Goal: Task Accomplishment & Management: Complete application form

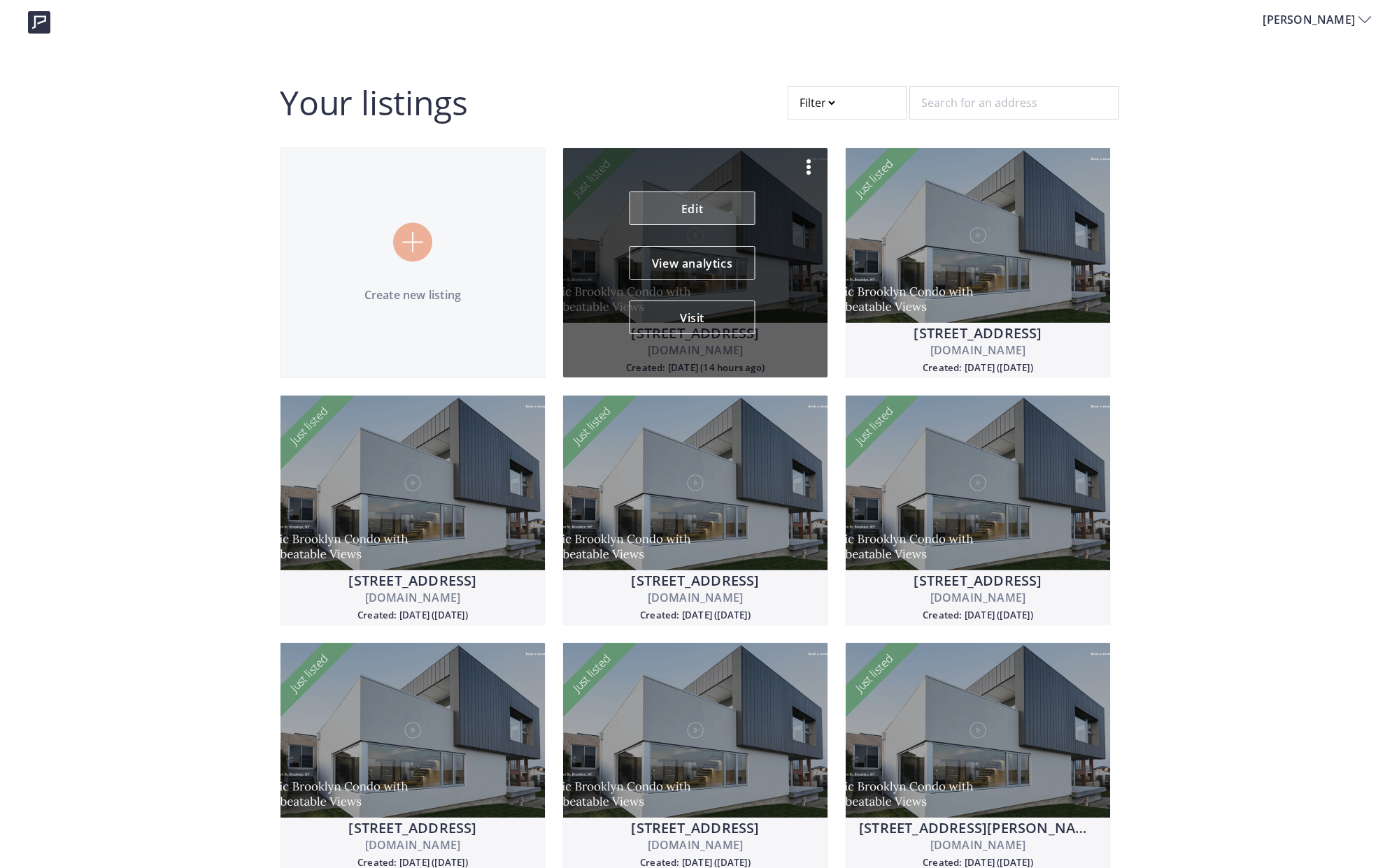
click at [701, 210] on link "Edit" at bounding box center [693, 209] width 126 height 34
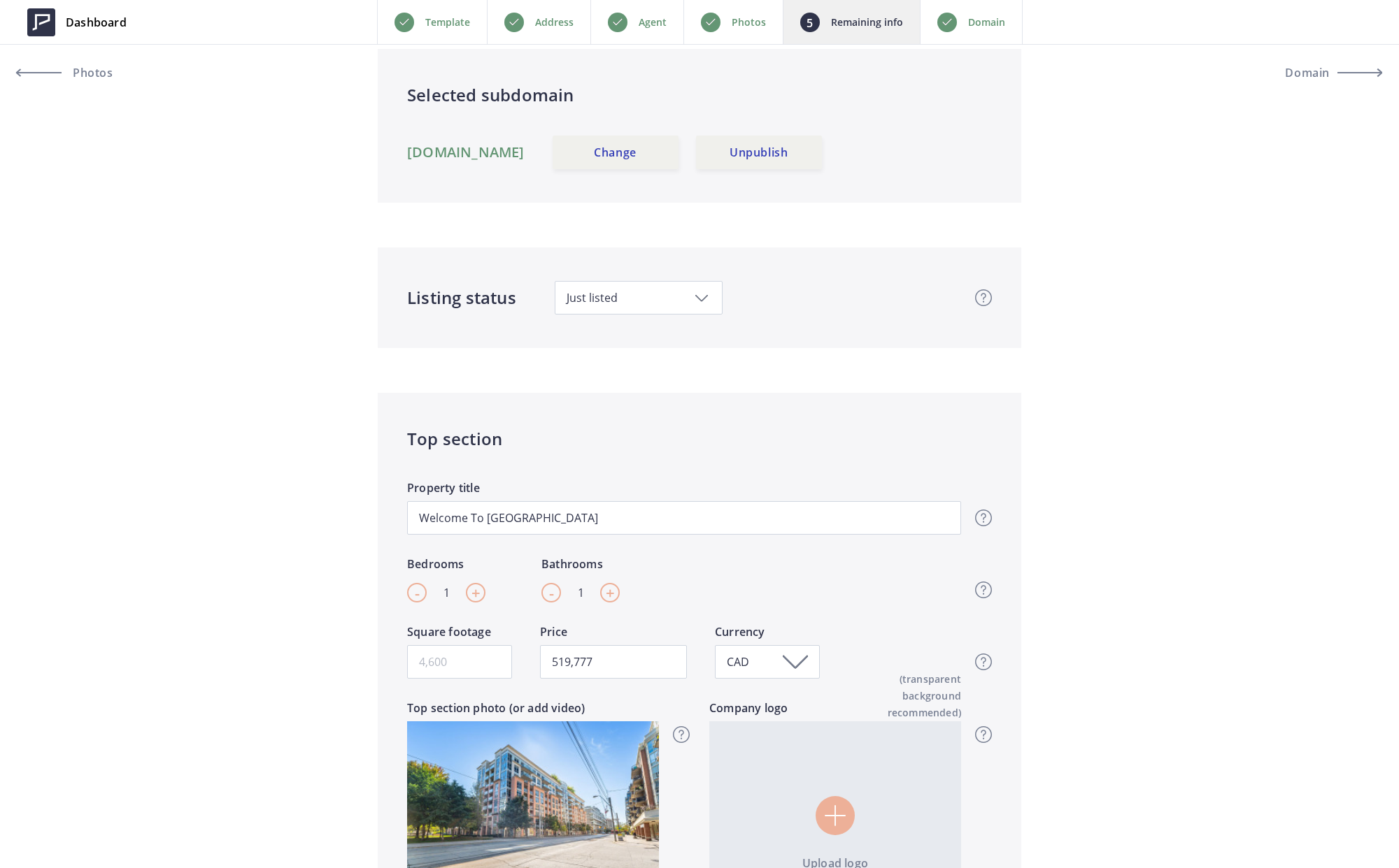
scroll to position [353, 0]
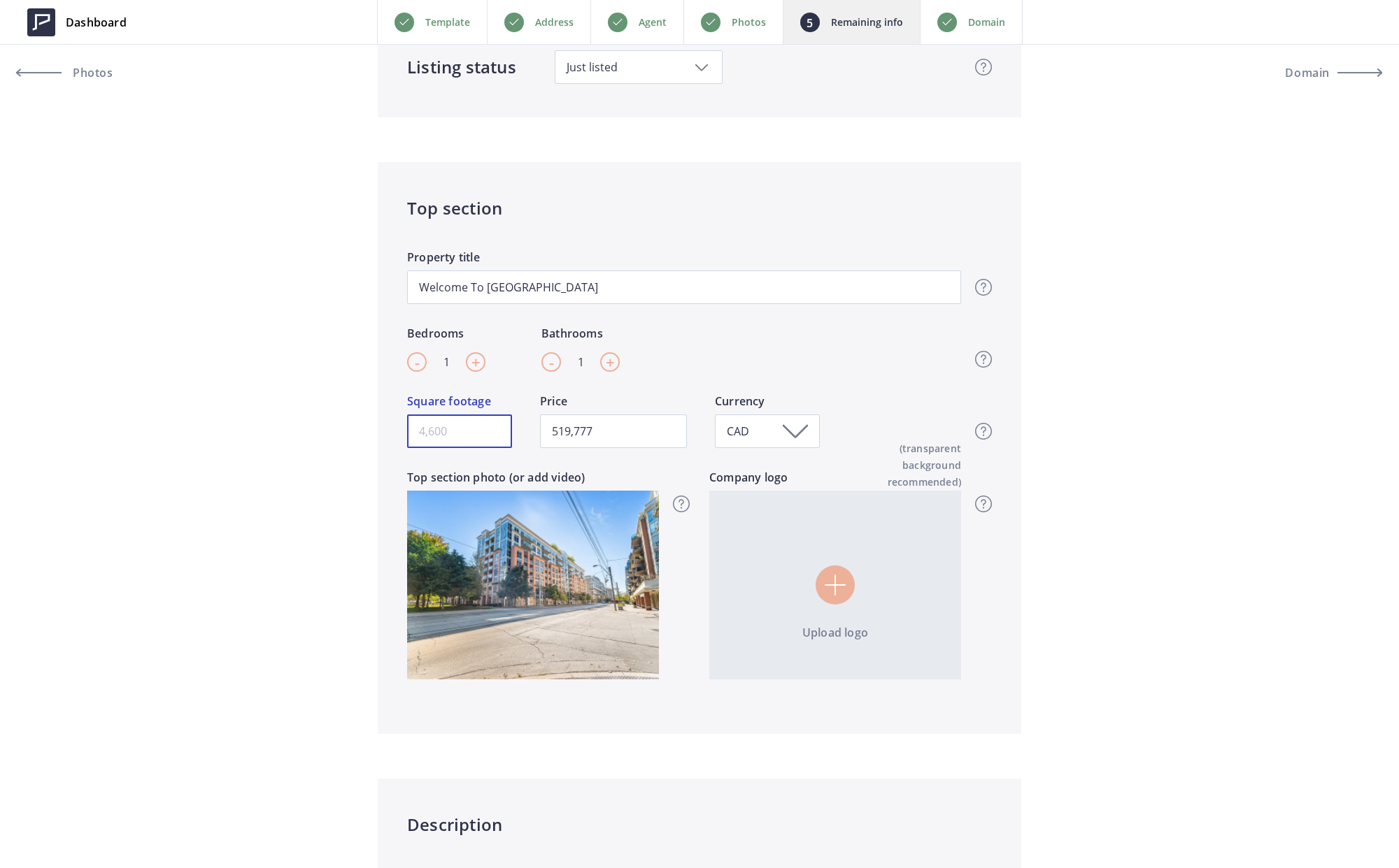
click at [483, 428] on input "Square footage" at bounding box center [459, 432] width 105 height 34
type input "1"
type input "519,777"
type input "10"
type input "519,777"
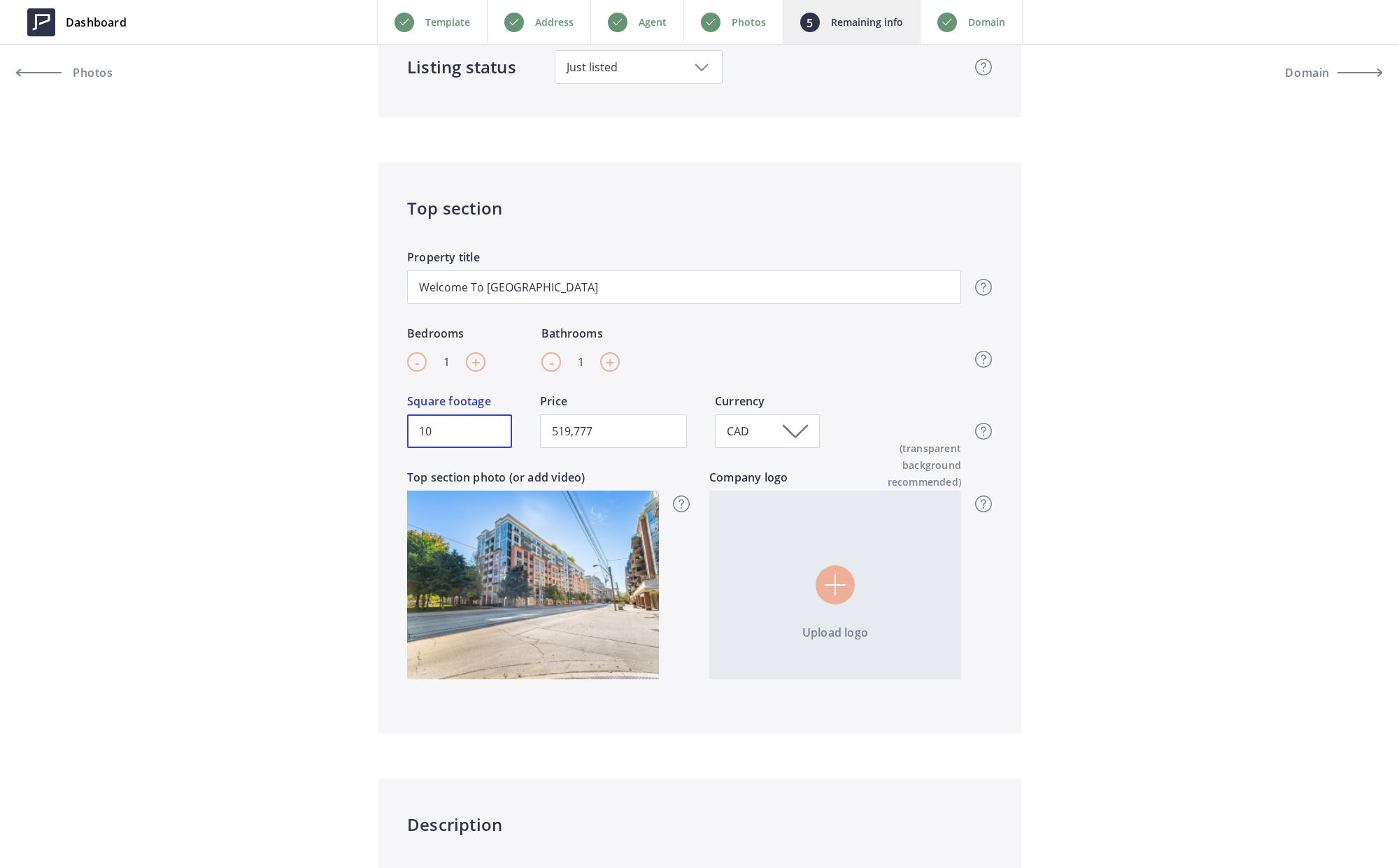
type input "100"
type input "519,777"
type input "1005"
type input "519,777"
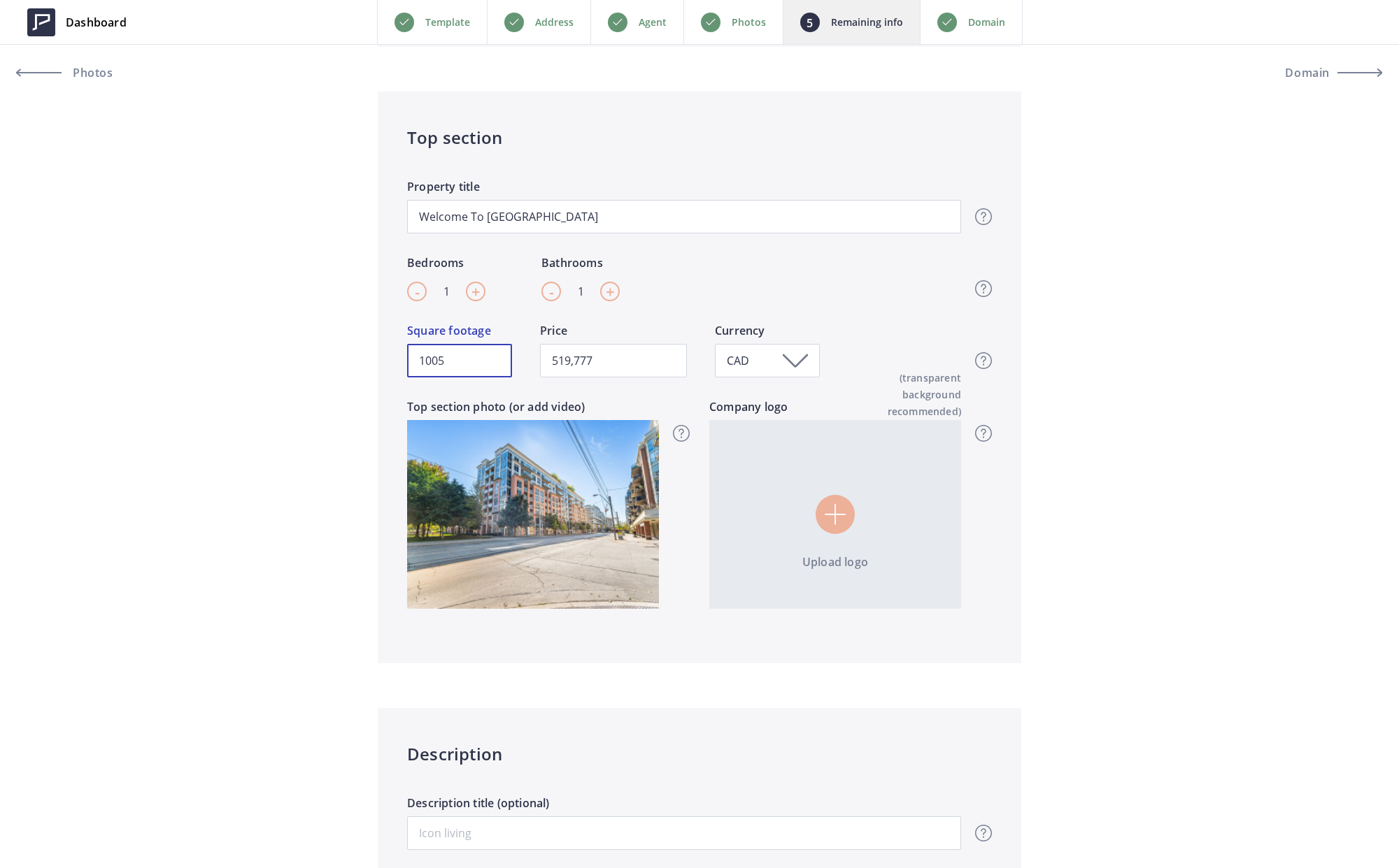
scroll to position [418, 0]
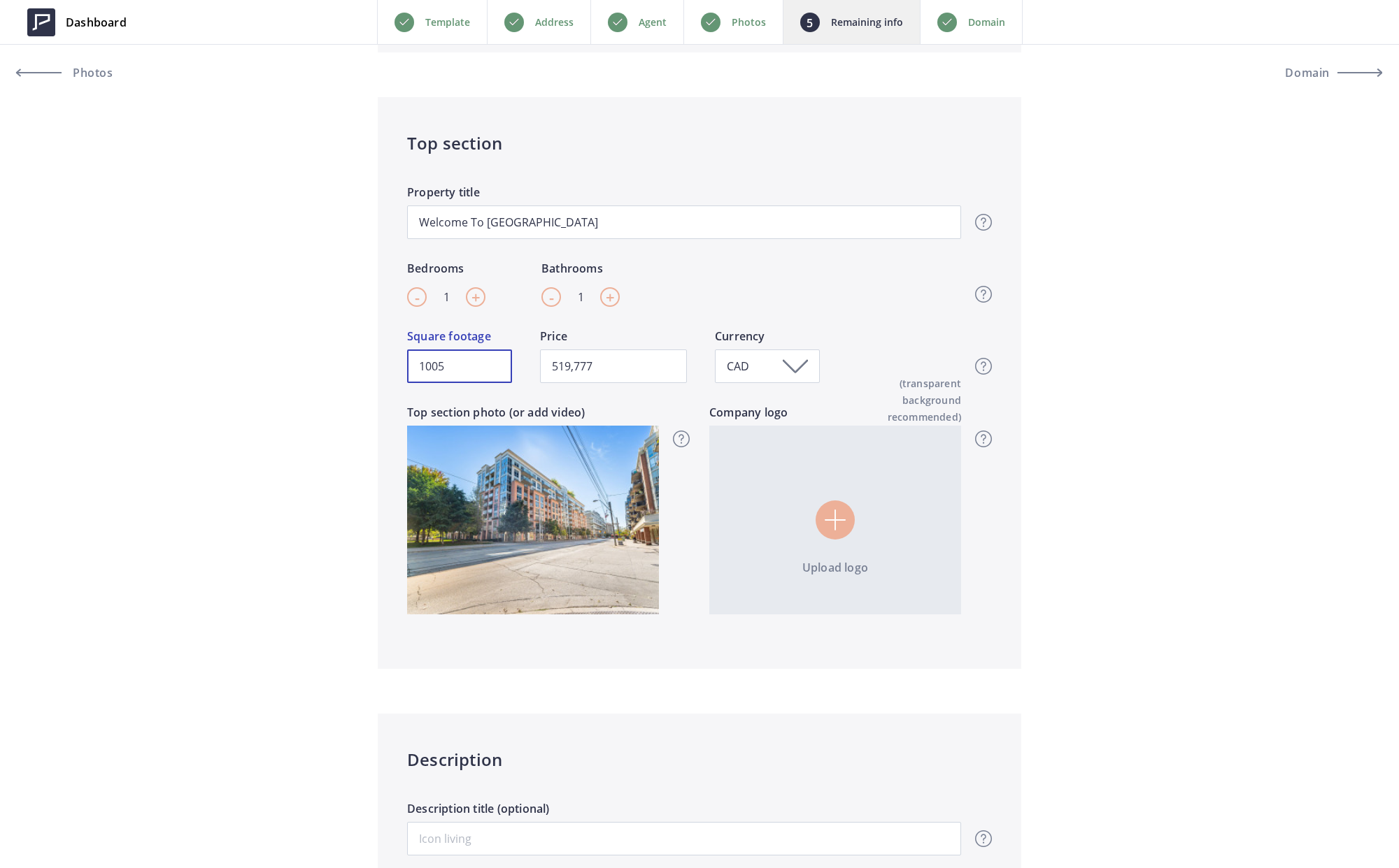
type input "1005"
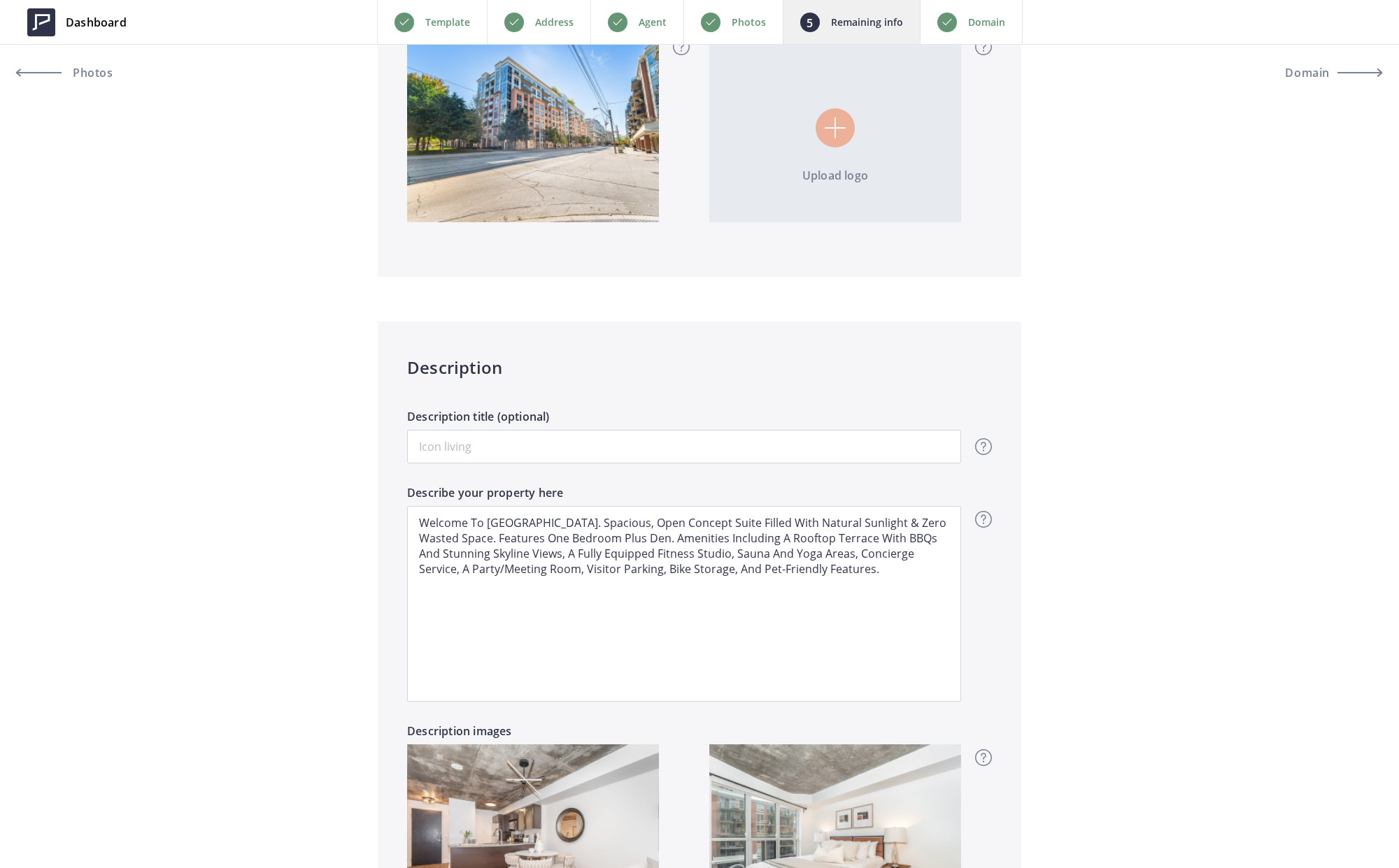
scroll to position [810, 0]
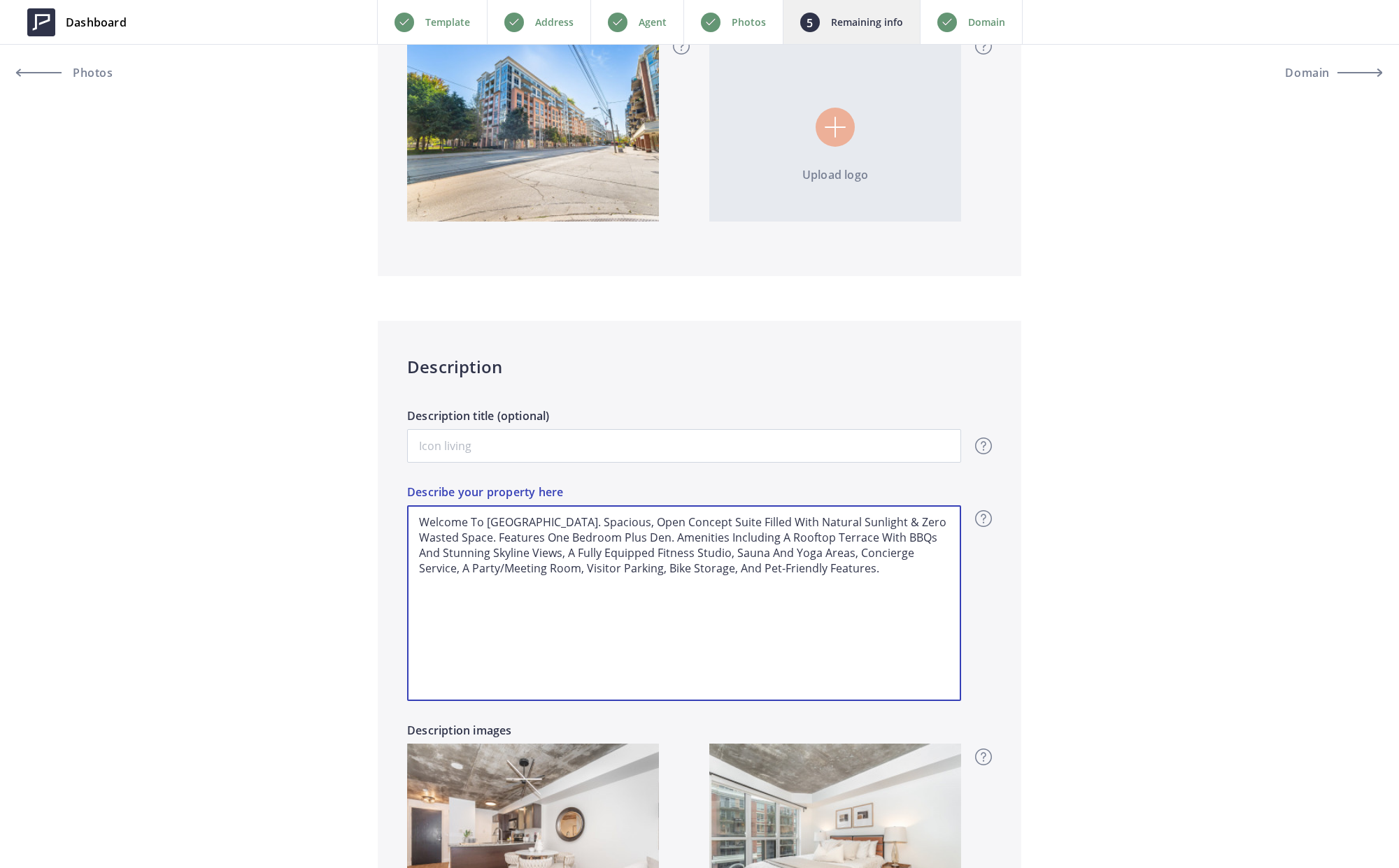
drag, startPoint x: 891, startPoint y: 572, endPoint x: 400, endPoint y: 520, distance: 493.7
click at [400, 520] on div "Description Description title (optional) Overview - overview title and text Her…" at bounding box center [700, 653] width 644 height 666
paste textarea "to DNA Lofts at 1005 King St W, where modern design meets urban sophistication …"
type input "519,777"
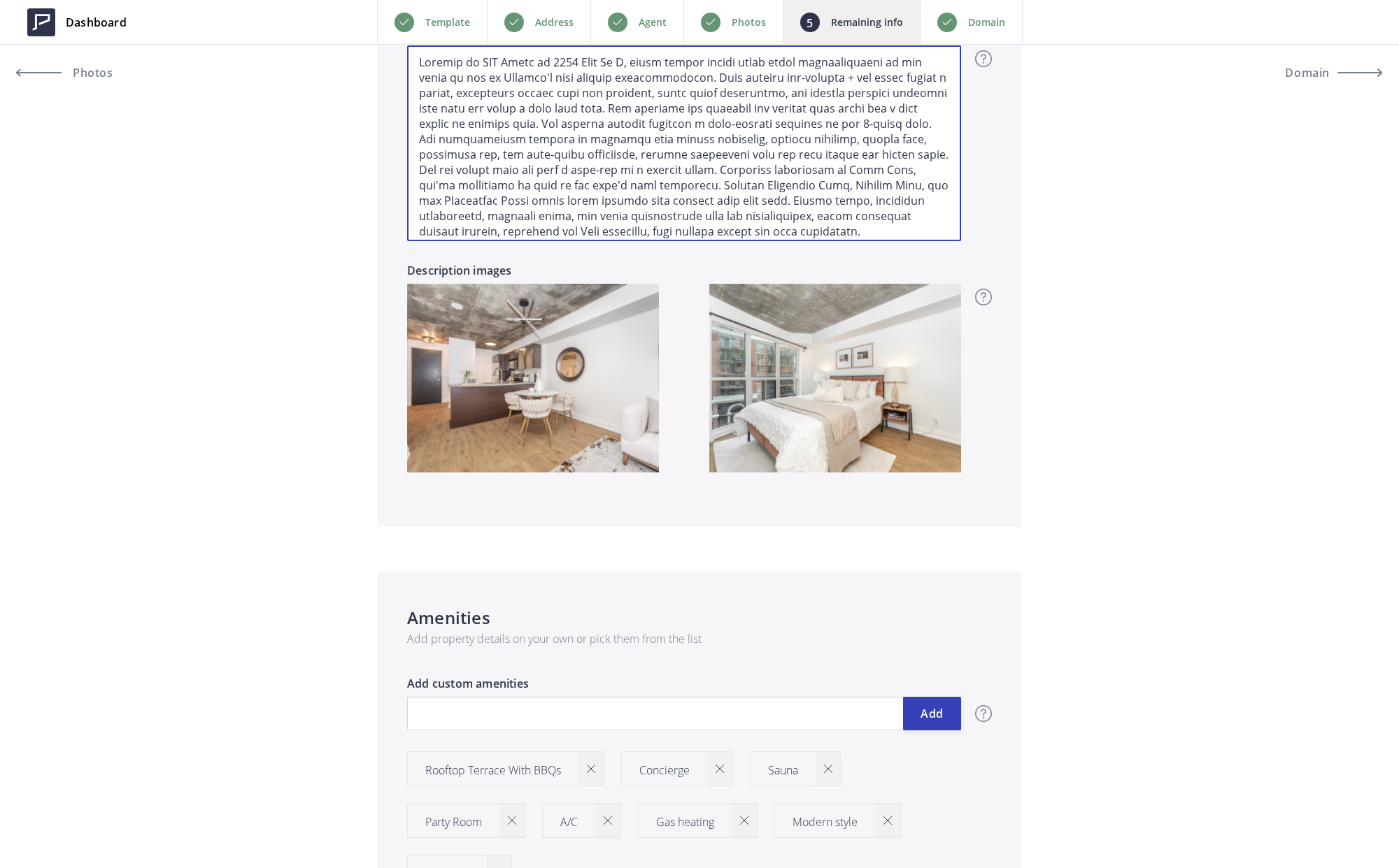
scroll to position [1272, 0]
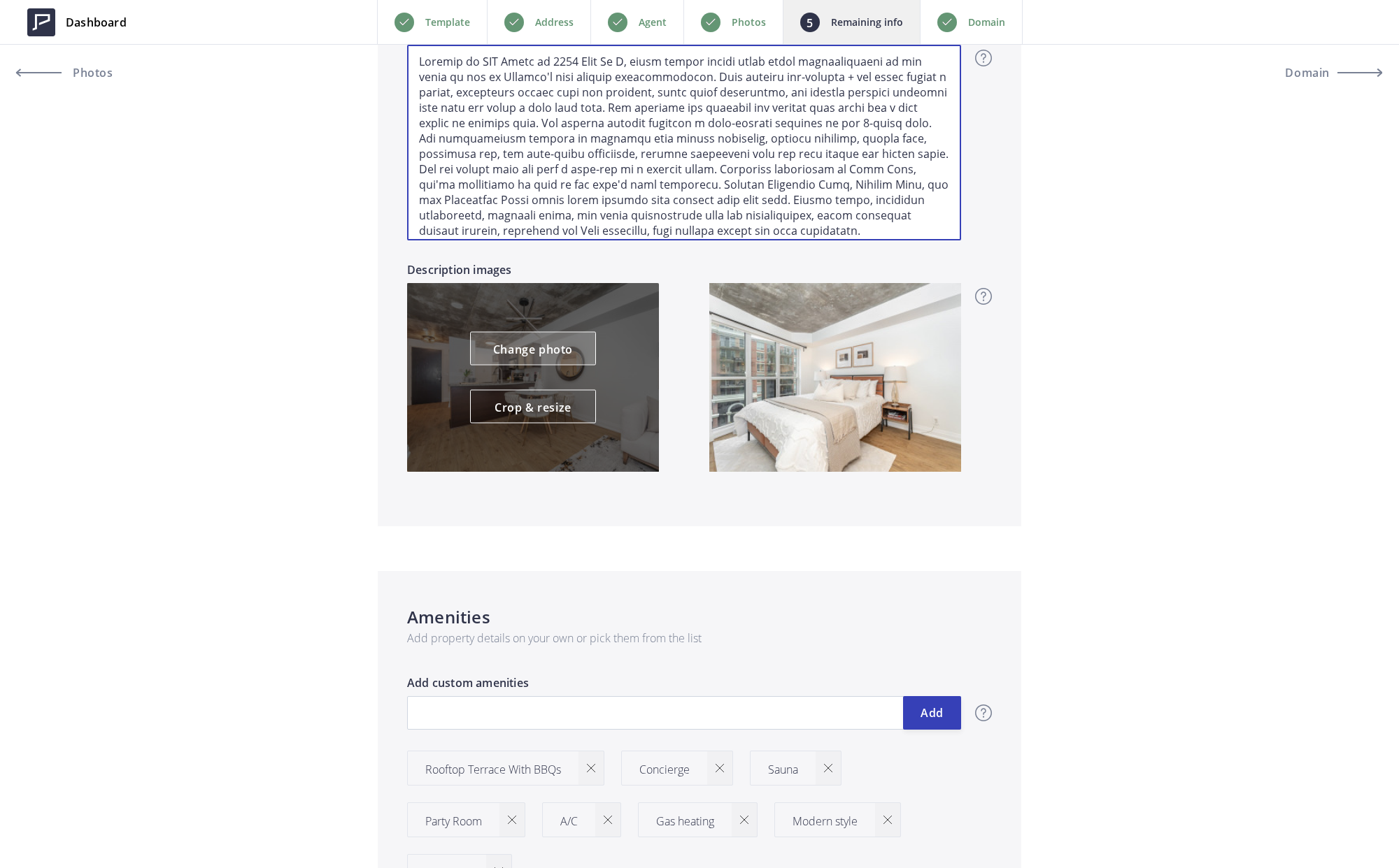
type textarea "Welcome to DNA Lofts at 1005 King St W, where modern design meets urban sophist…"
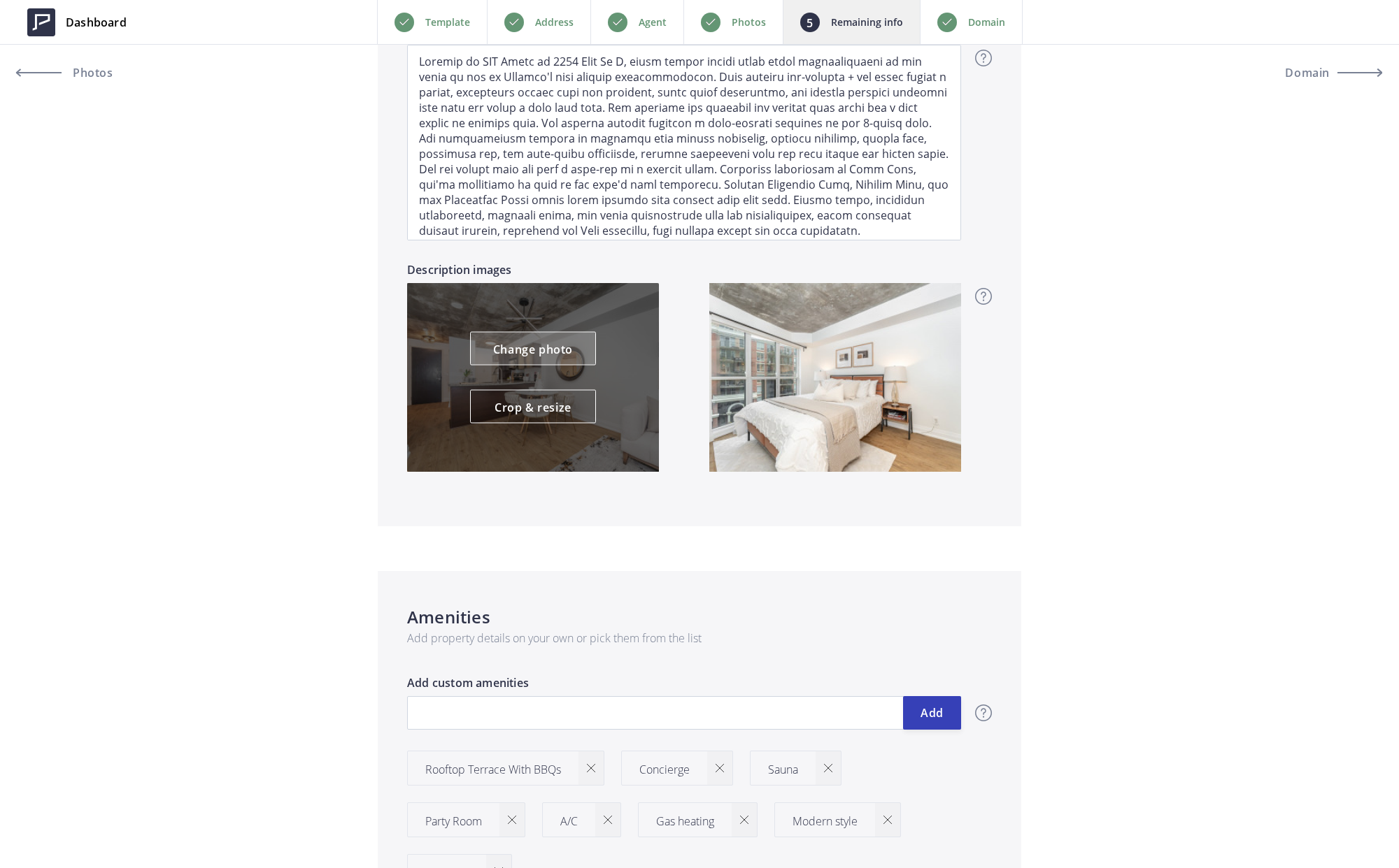
click at [523, 357] on link "Change photo" at bounding box center [533, 350] width 126 height 34
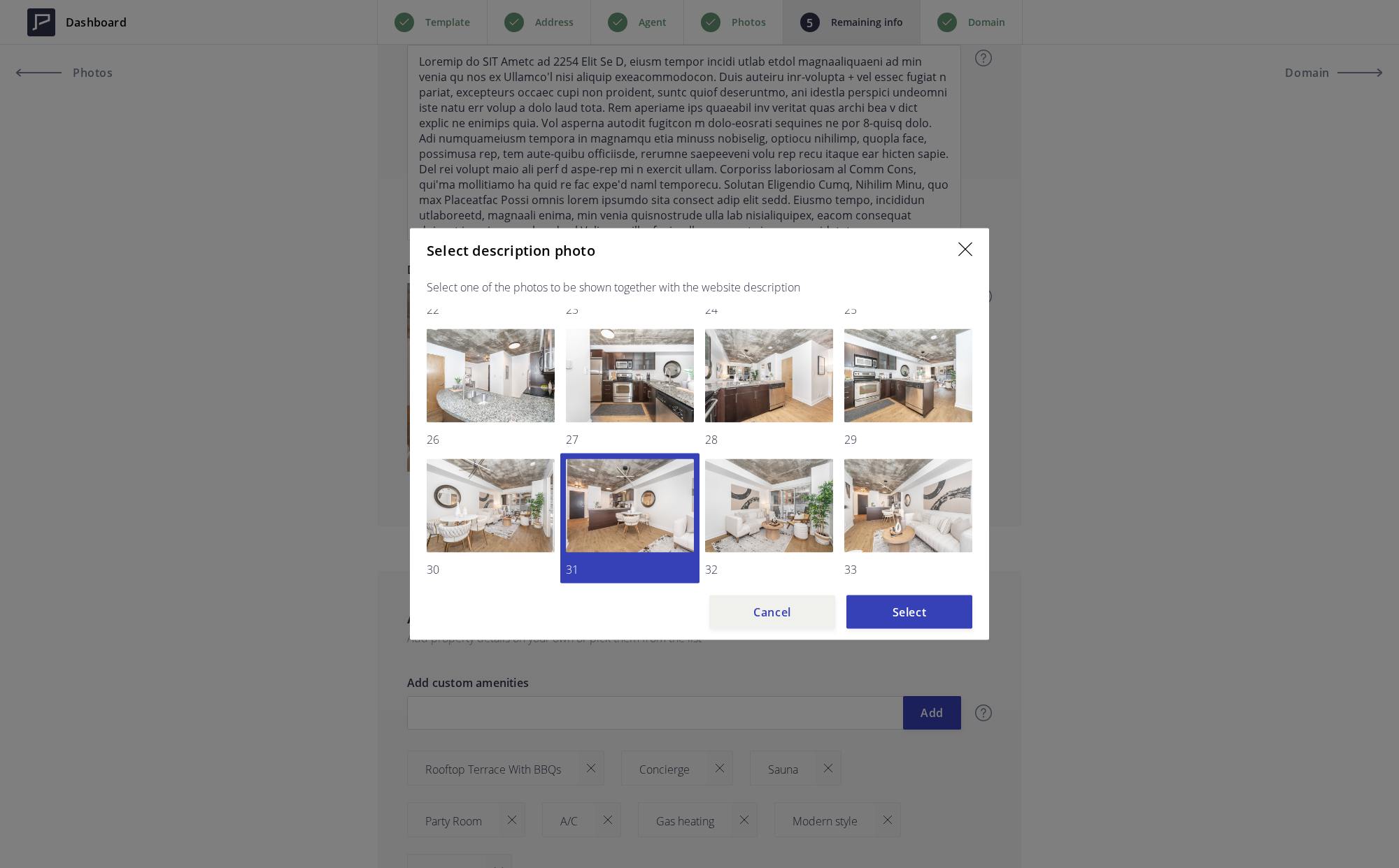
scroll to position [380, 0]
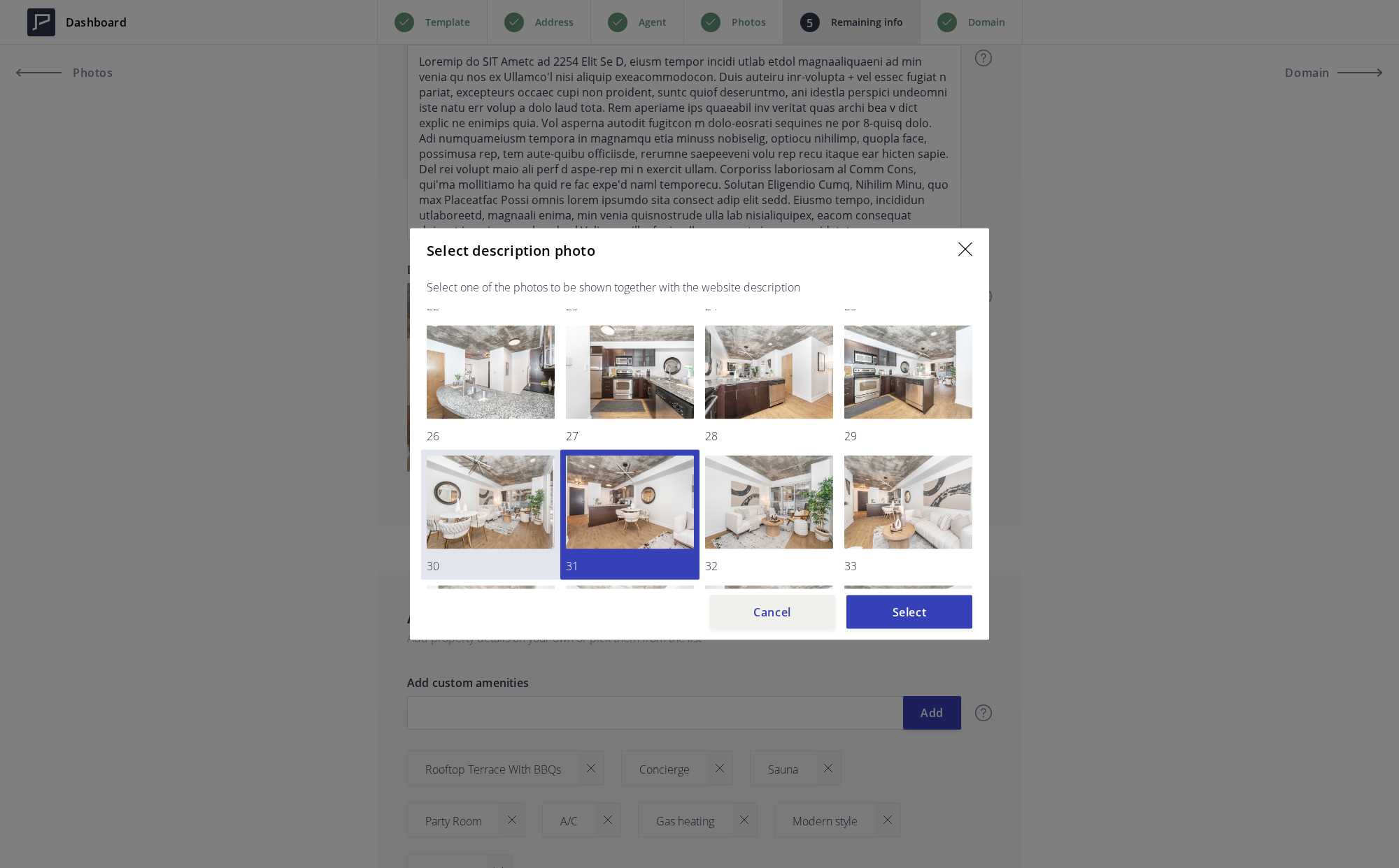
click at [489, 507] on img at bounding box center [491, 502] width 128 height 94
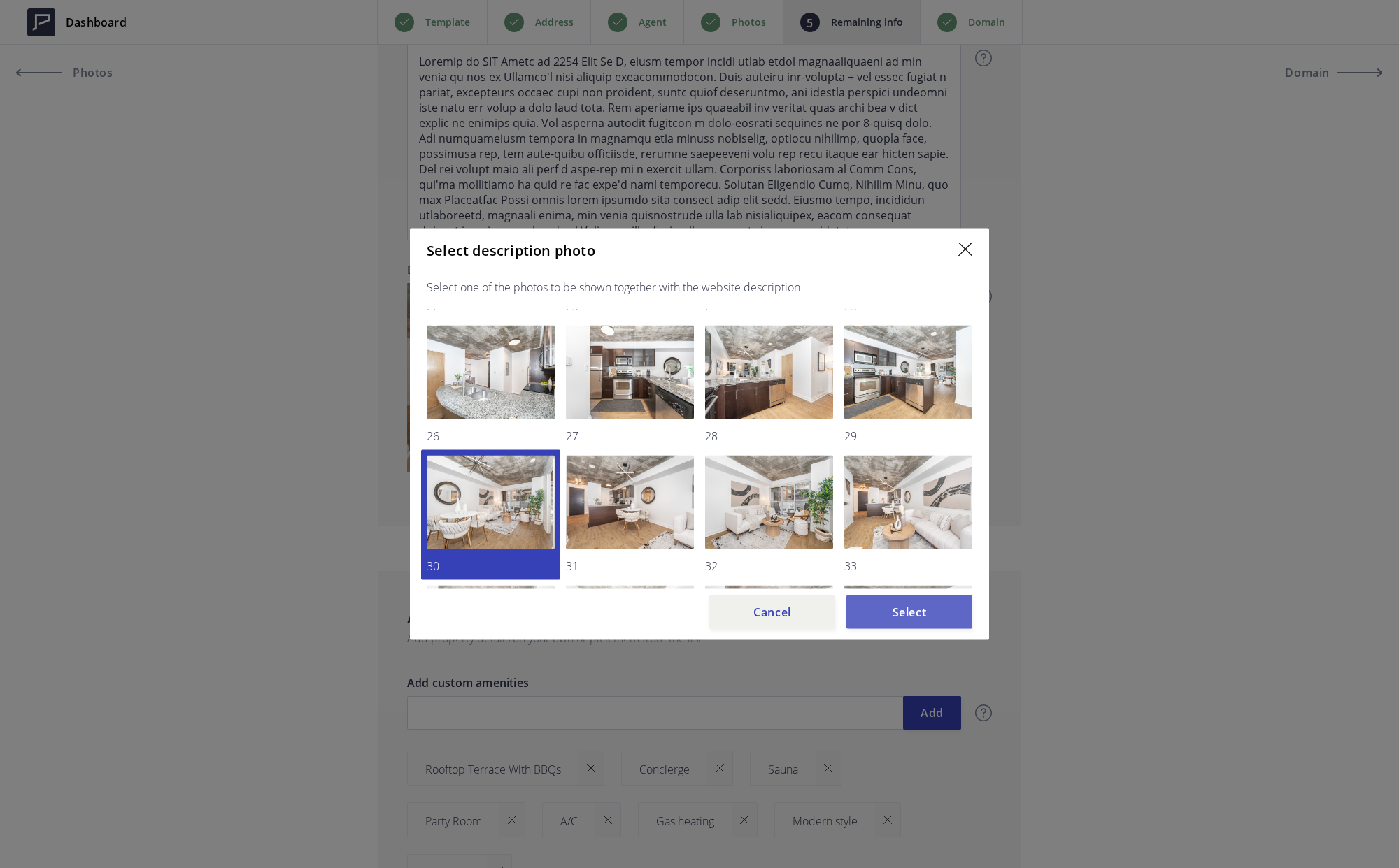
click at [919, 619] on button "Select" at bounding box center [909, 612] width 126 height 34
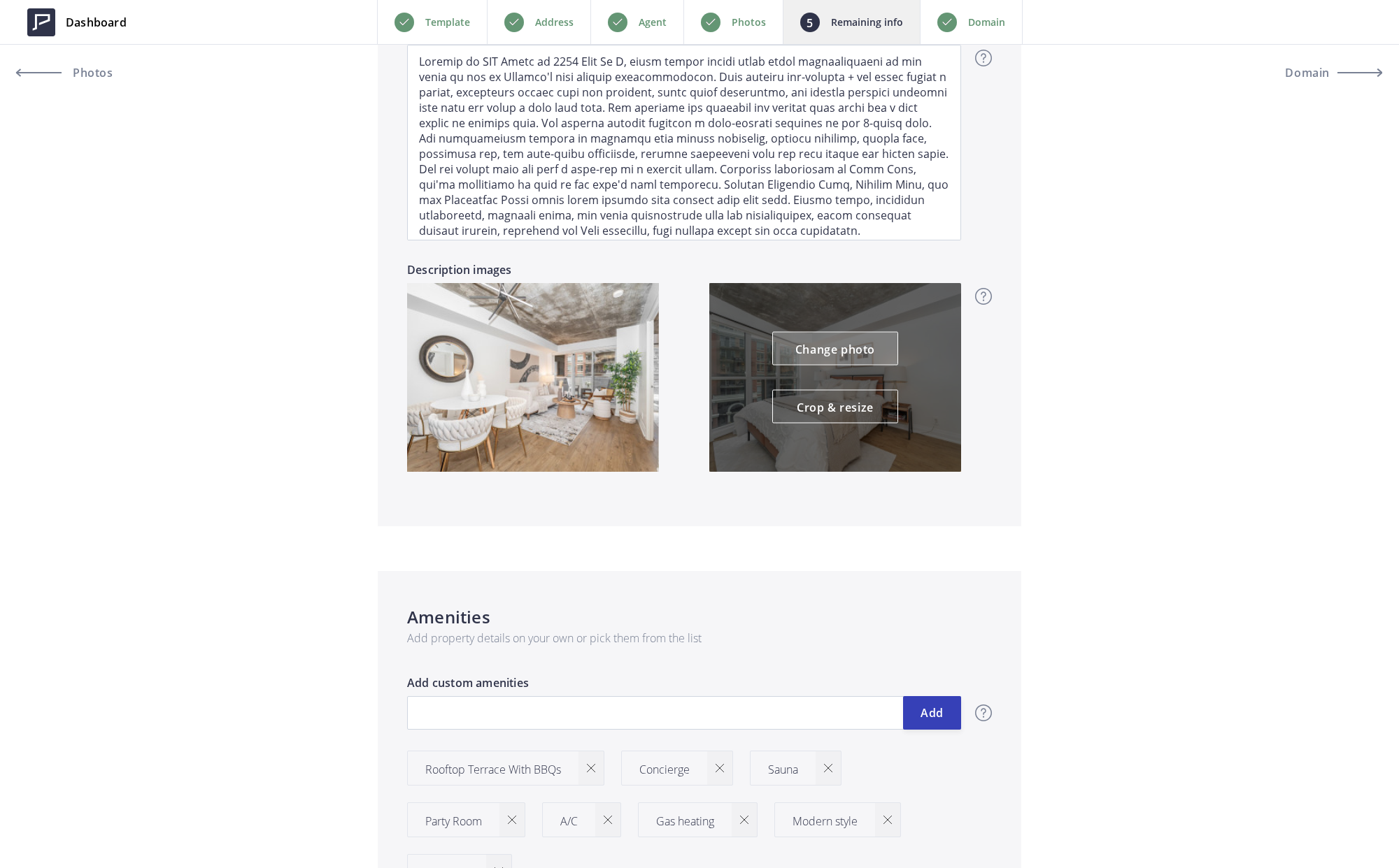
click at [835, 354] on link "Change photo" at bounding box center [835, 350] width 126 height 34
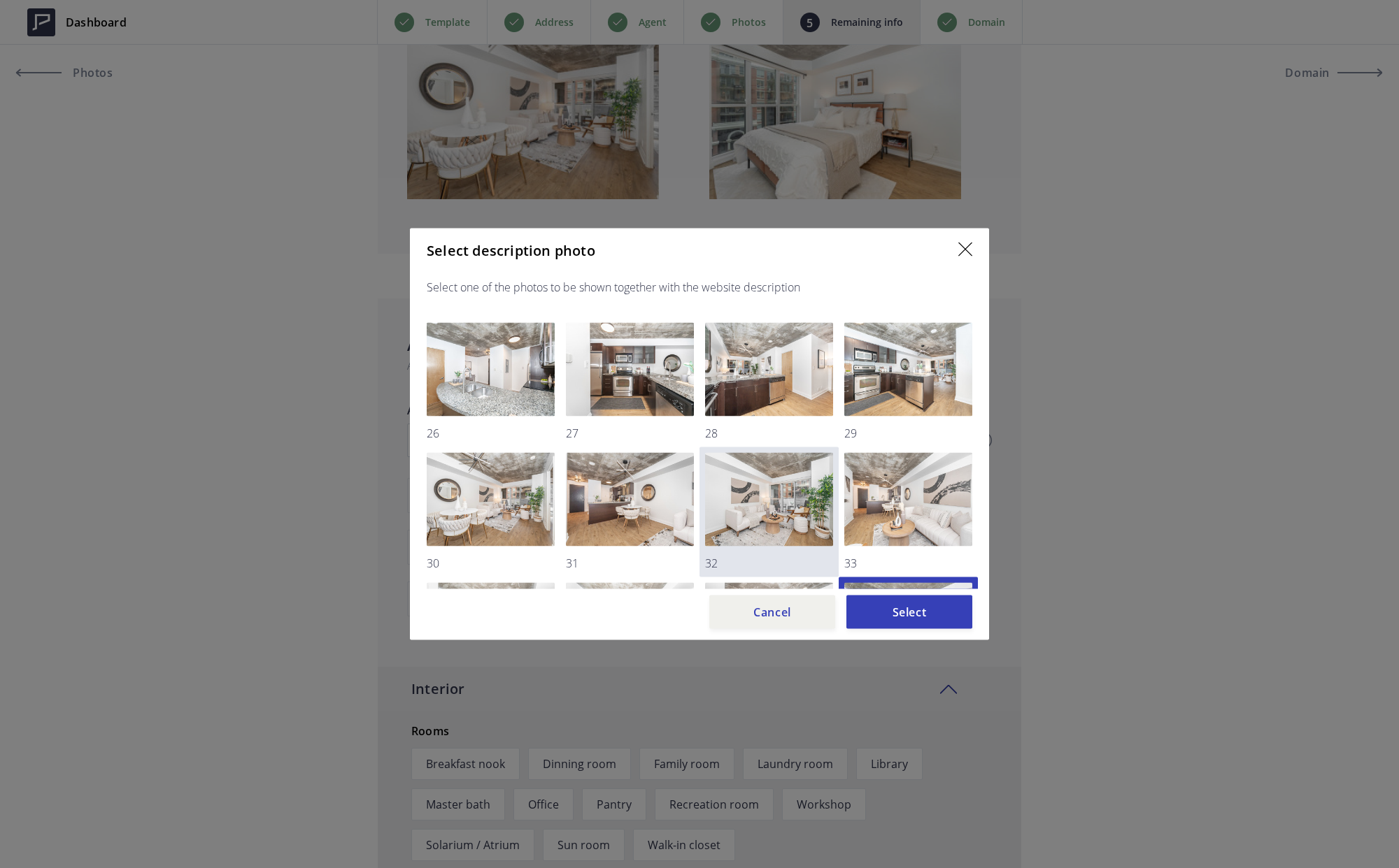
scroll to position [382, 0]
click at [769, 487] on img at bounding box center [769, 501] width 128 height 94
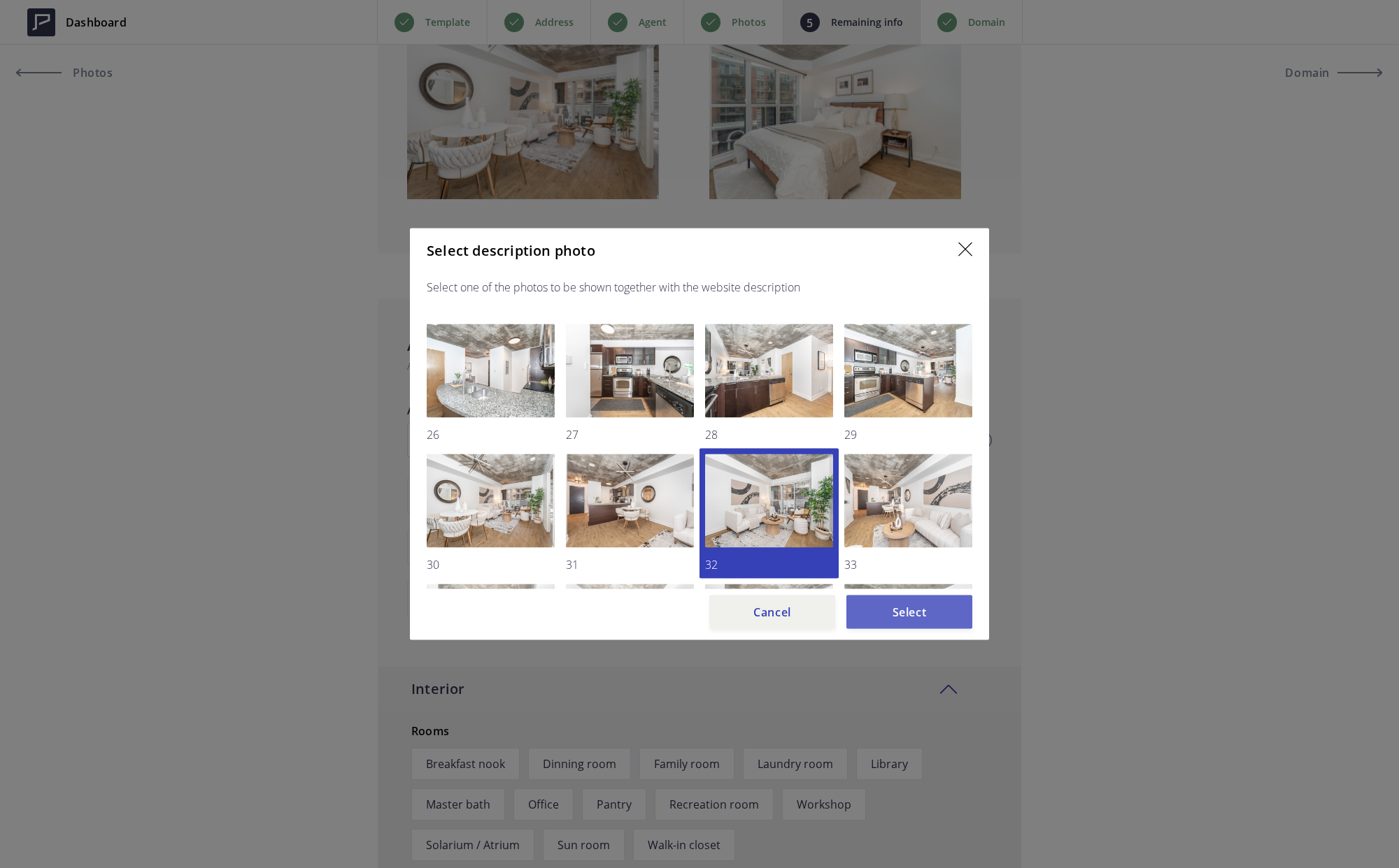
click at [909, 621] on button "Select" at bounding box center [909, 612] width 126 height 34
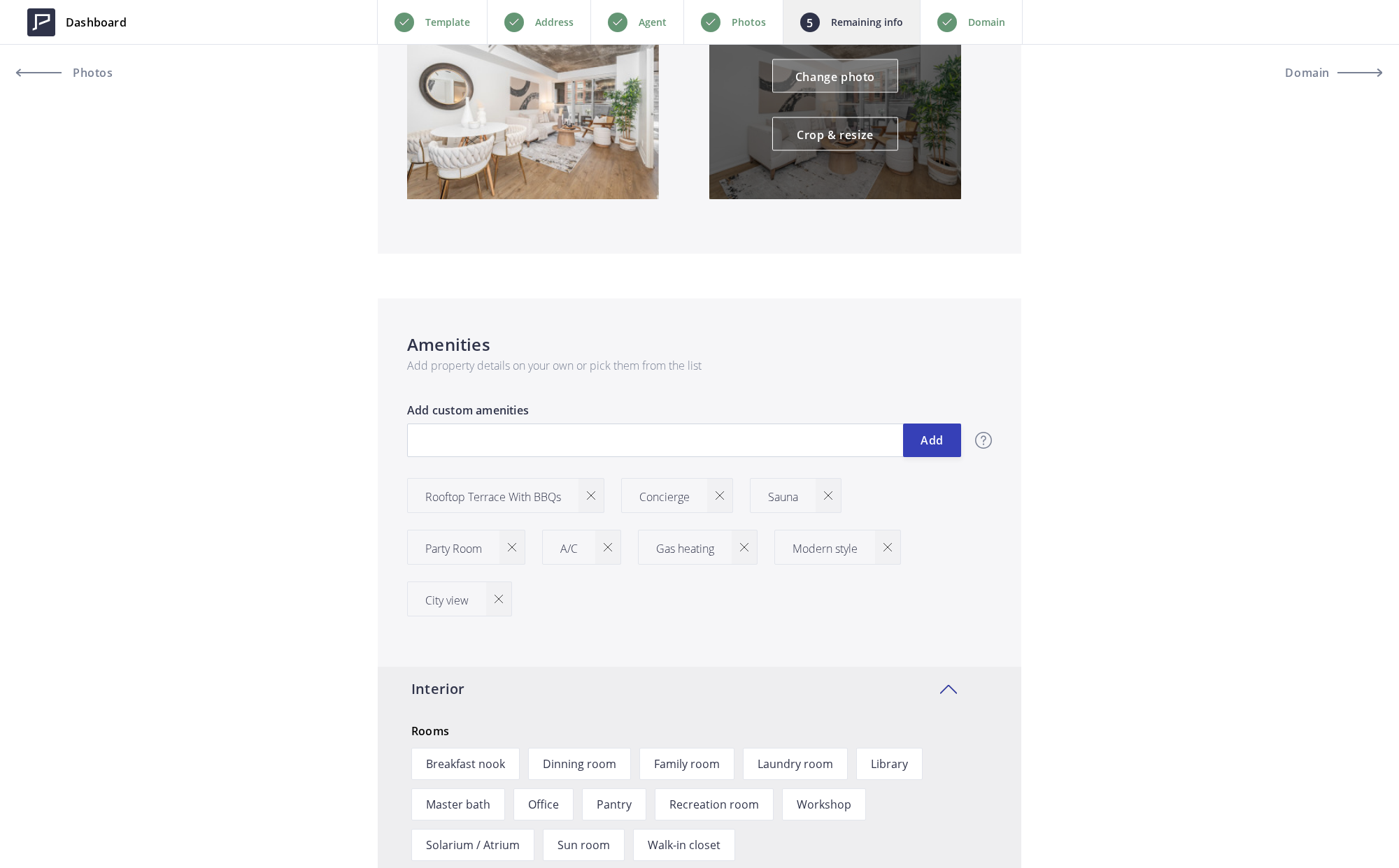
click at [838, 78] on link "Change photo" at bounding box center [835, 77] width 126 height 34
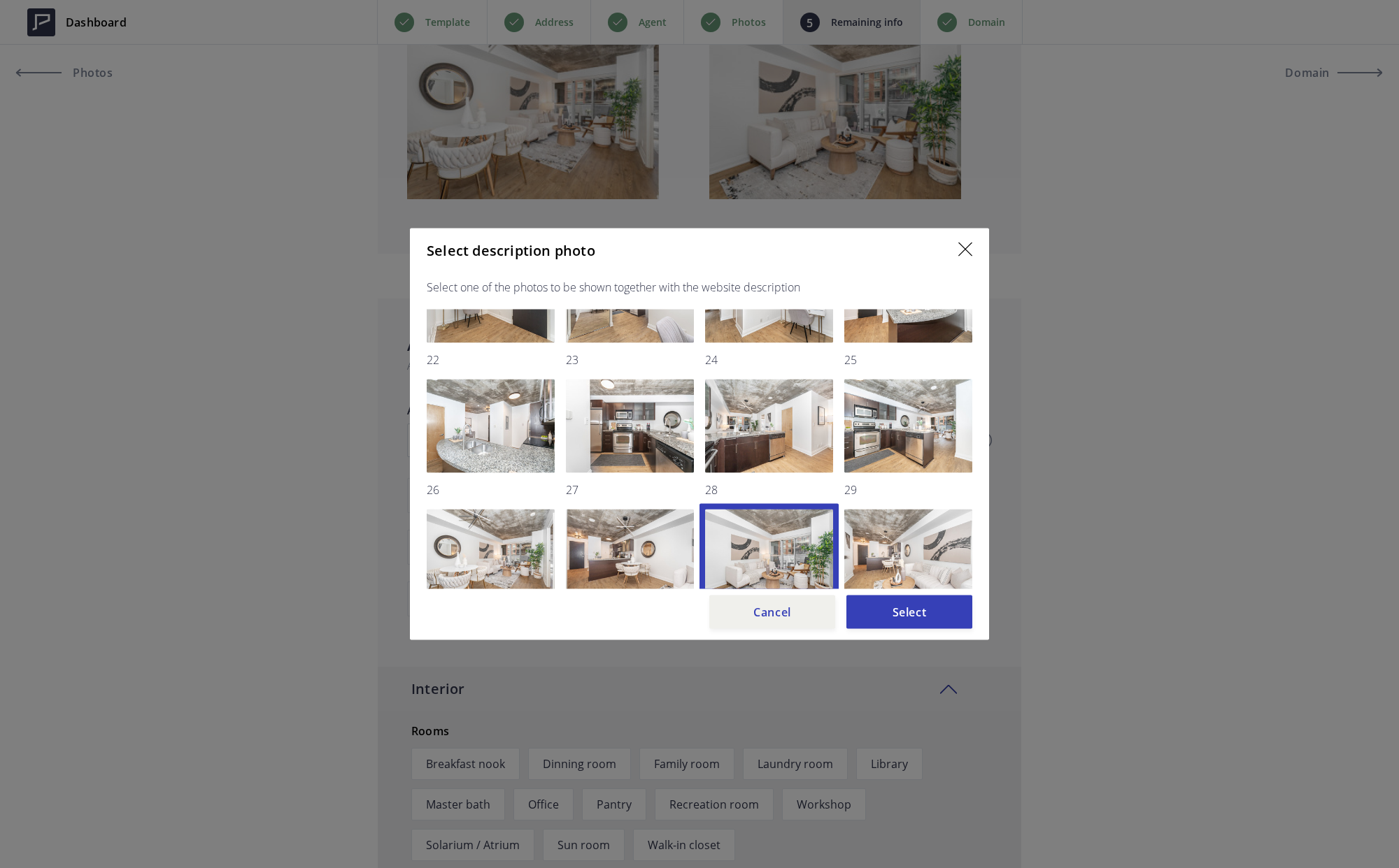
scroll to position [318, 0]
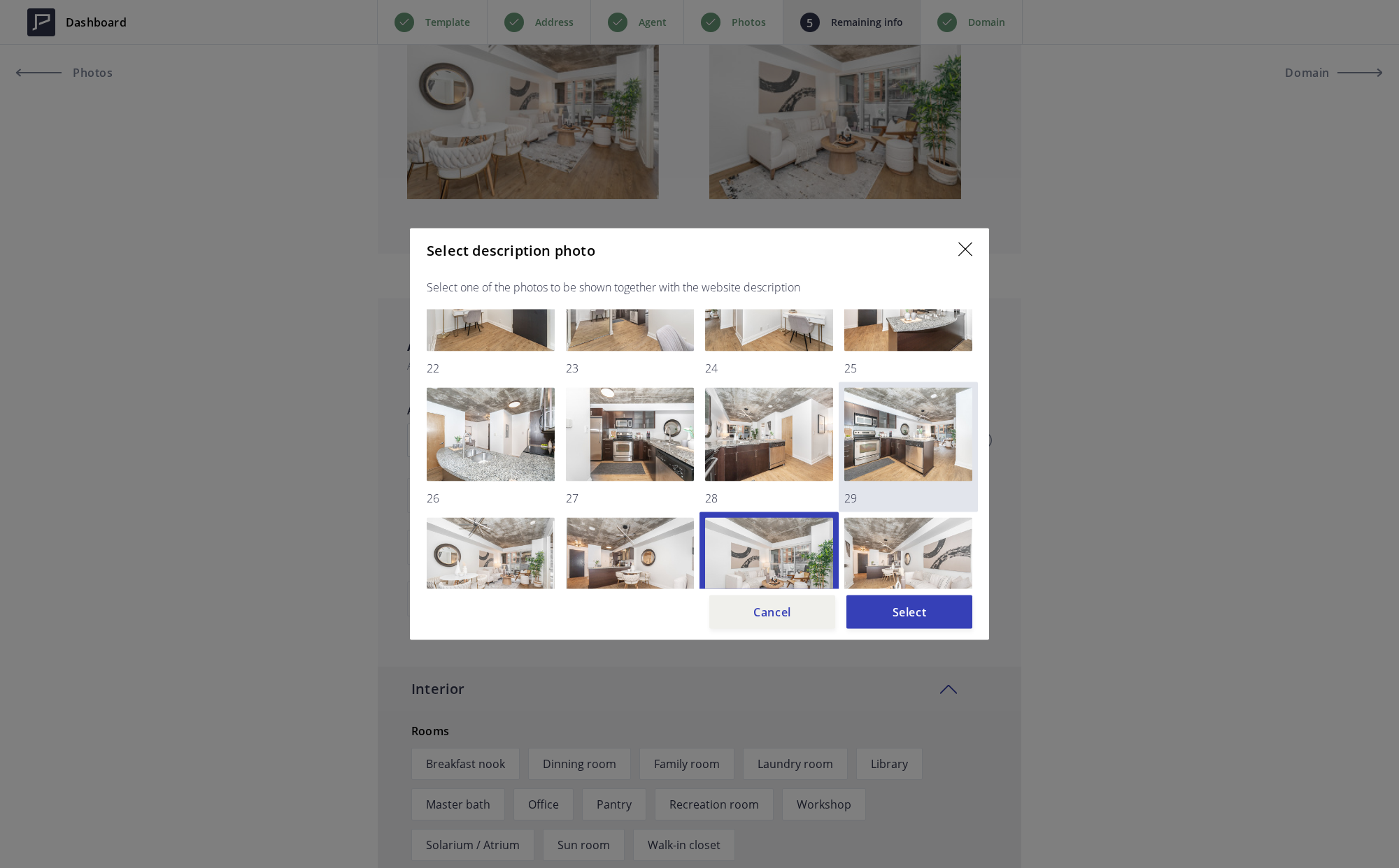
click at [887, 431] on img at bounding box center [908, 435] width 128 height 94
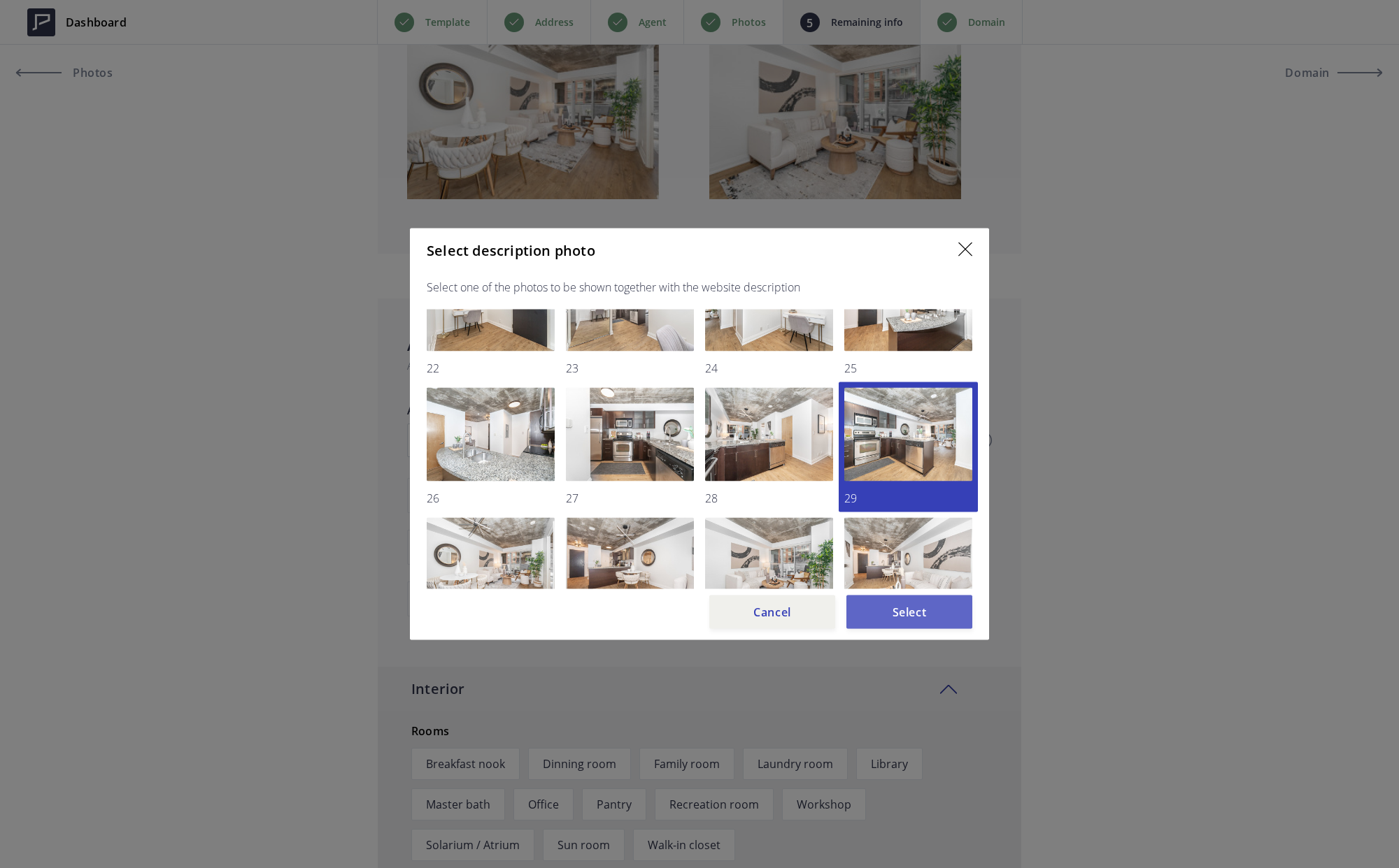
click at [912, 615] on button "Select" at bounding box center [909, 612] width 126 height 34
type input "519,777"
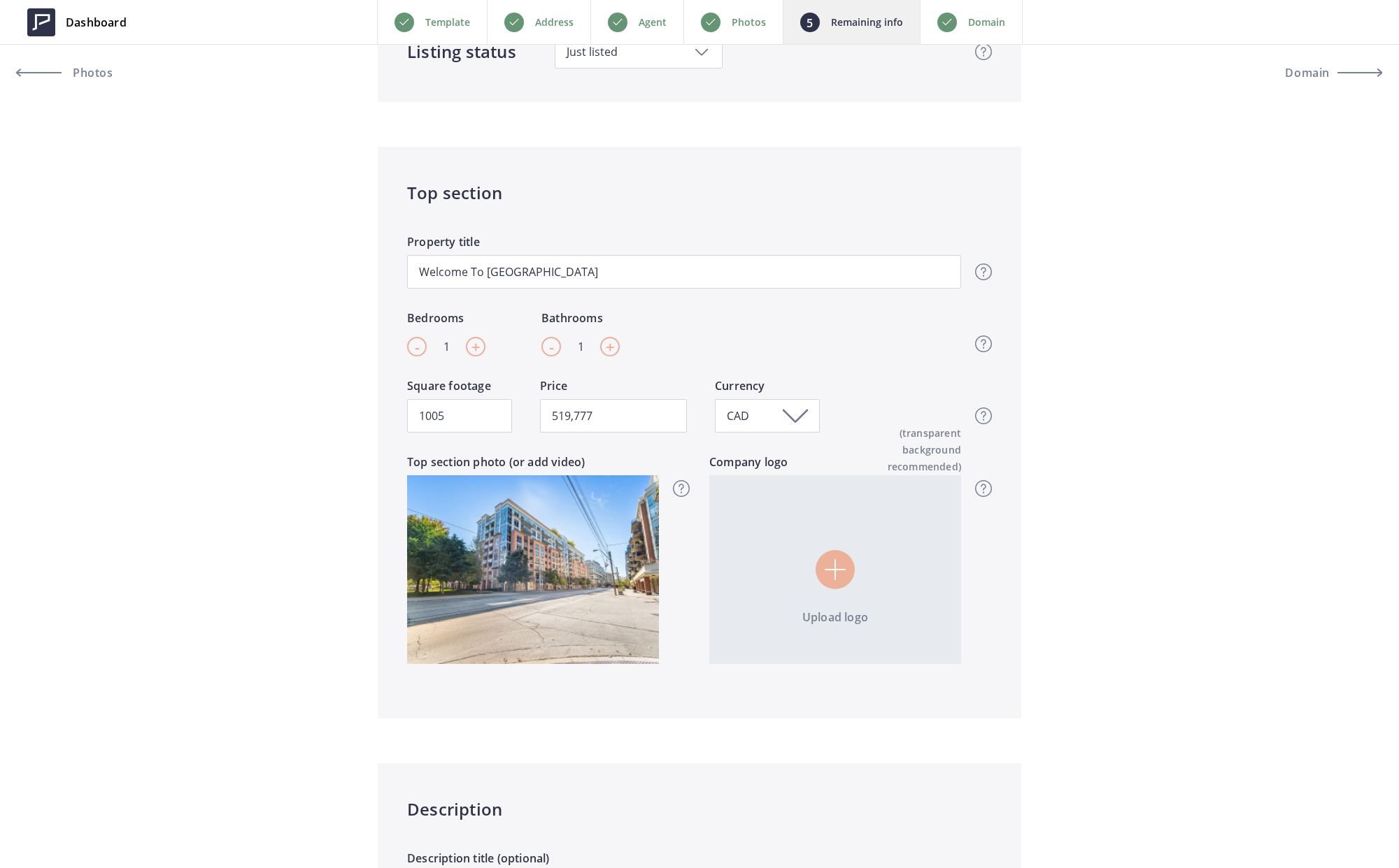
scroll to position [0, 0]
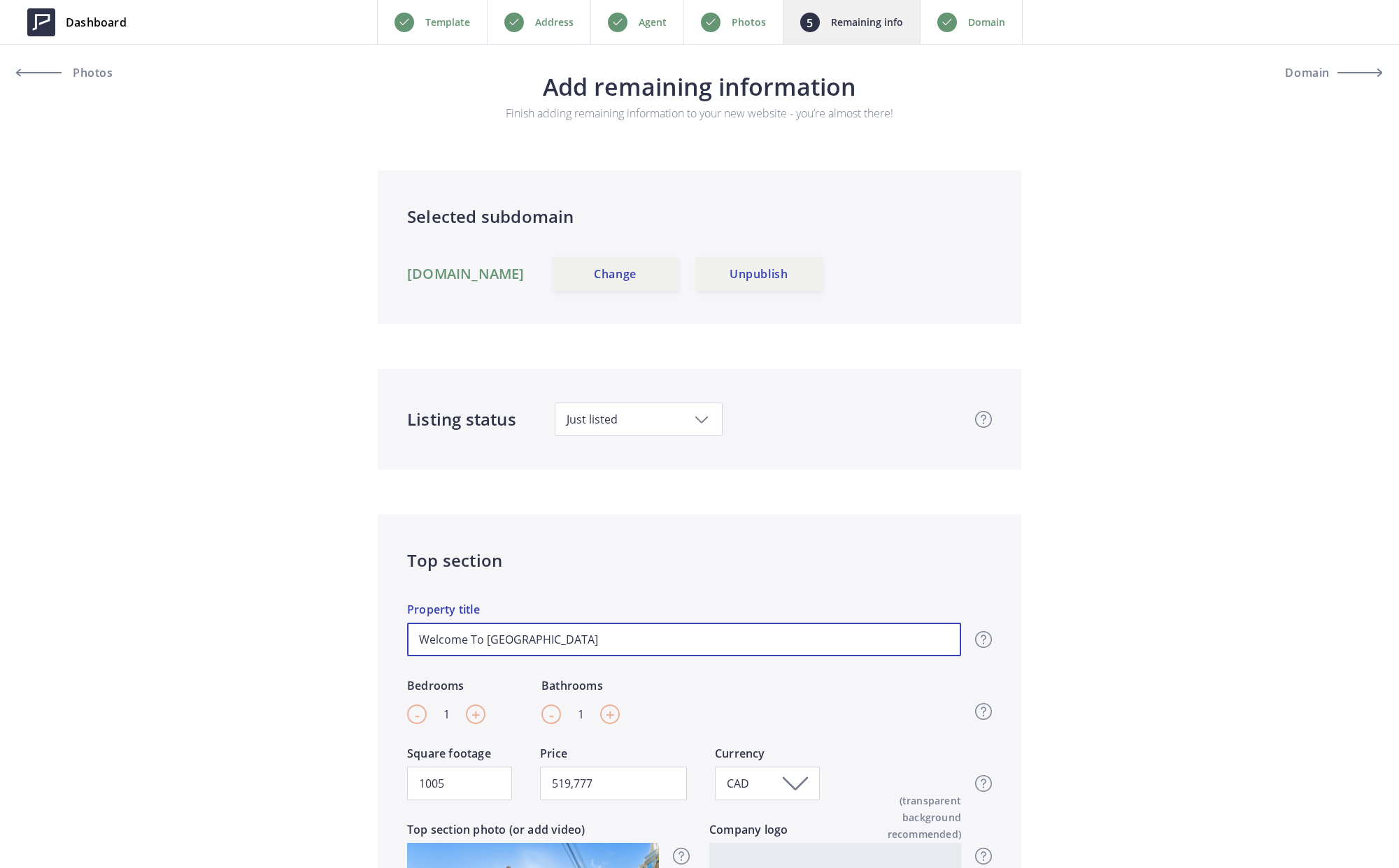
drag, startPoint x: 586, startPoint y: 640, endPoint x: 396, endPoint y: 633, distance: 190.1
click at [396, 633] on div "Top section Welcome To King Street West Property title Top section title It’s t…" at bounding box center [700, 800] width 644 height 572
type input "D"
type input "519,777"
type input "DN"
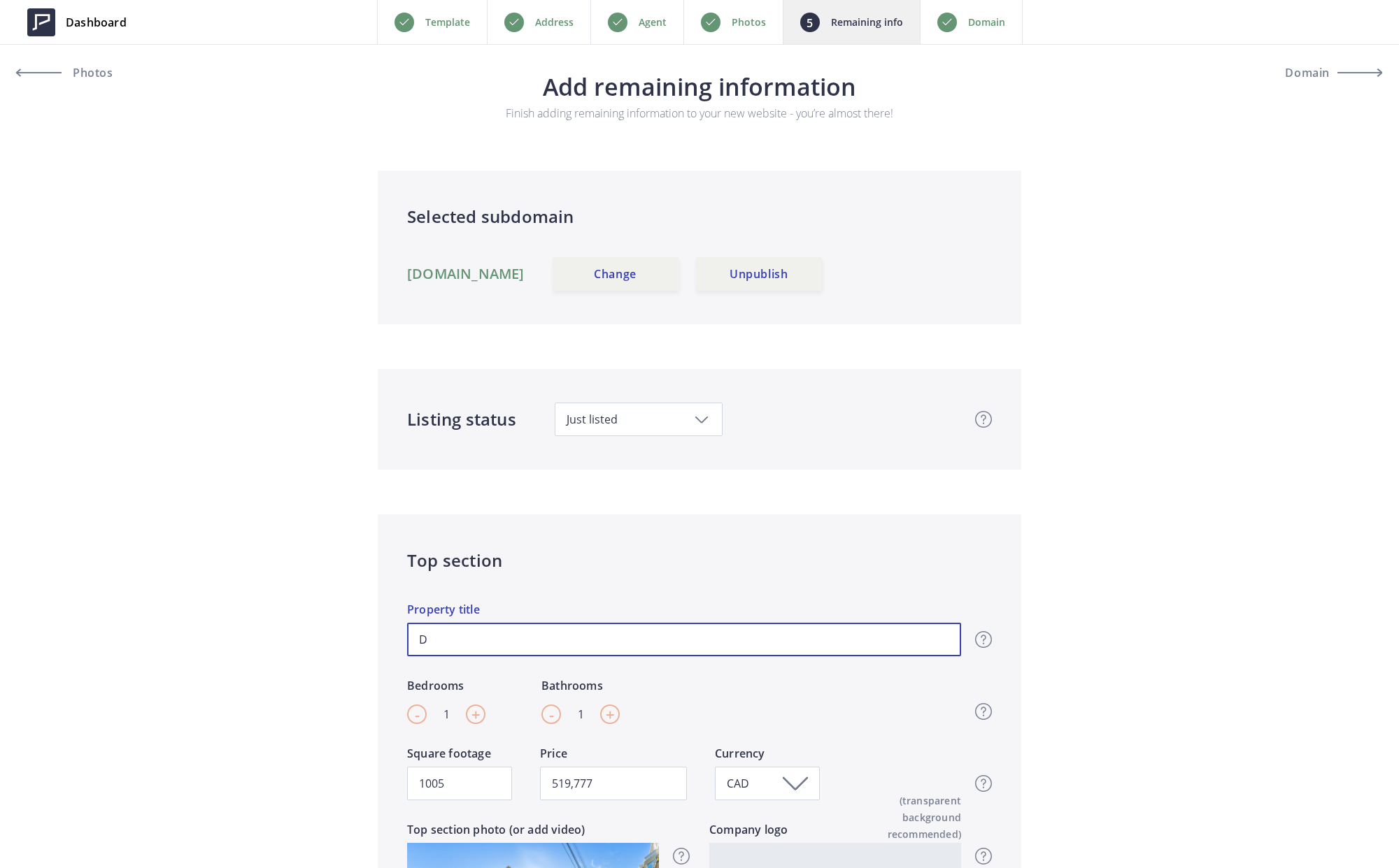
type input "519,777"
type input "DNA"
type input "519,777"
type input "DNA"
type input "519,777"
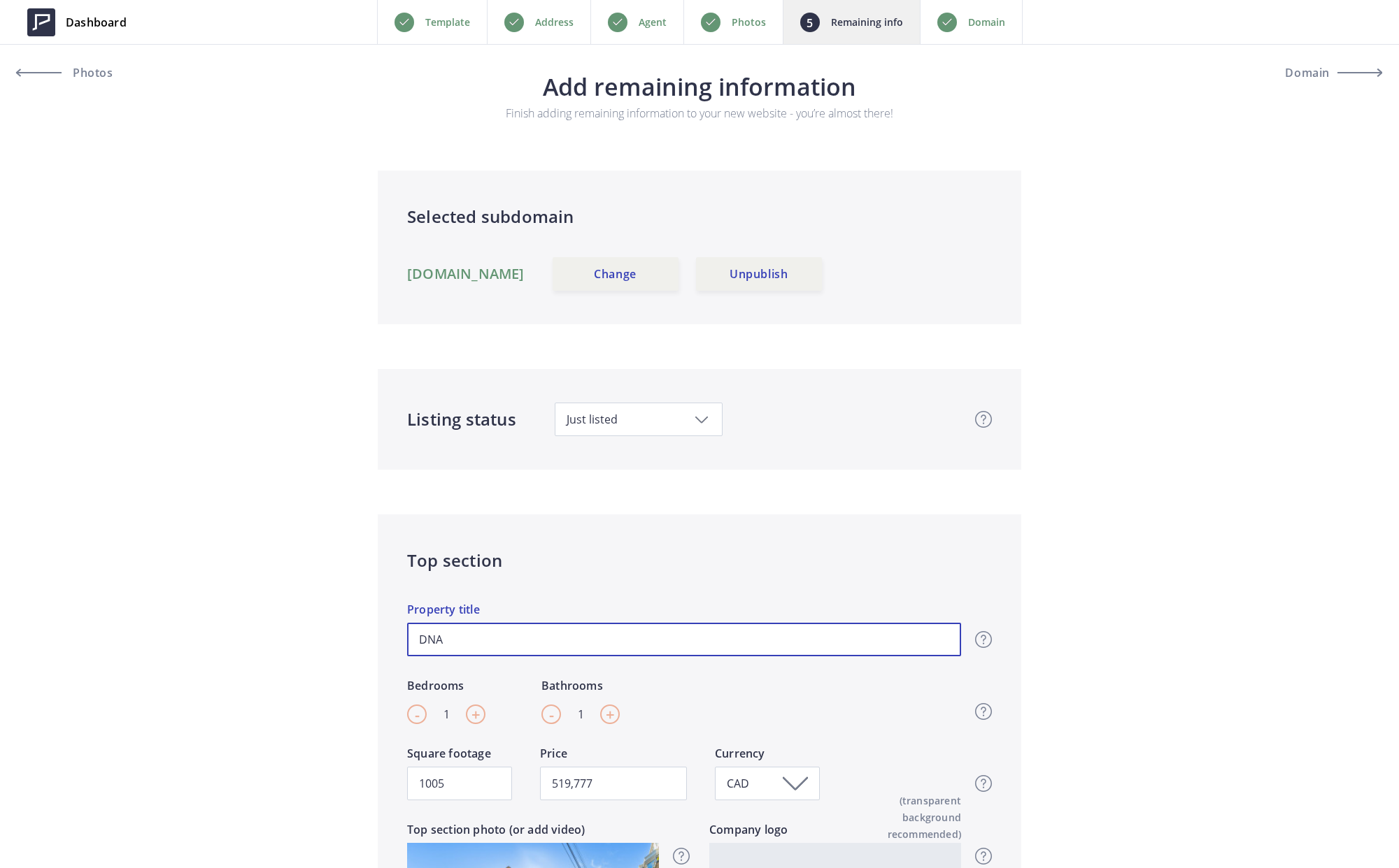
type input "DNA L"
type input "519,777"
type input "DNA Lo"
type input "519,777"
type input "DNA Lof"
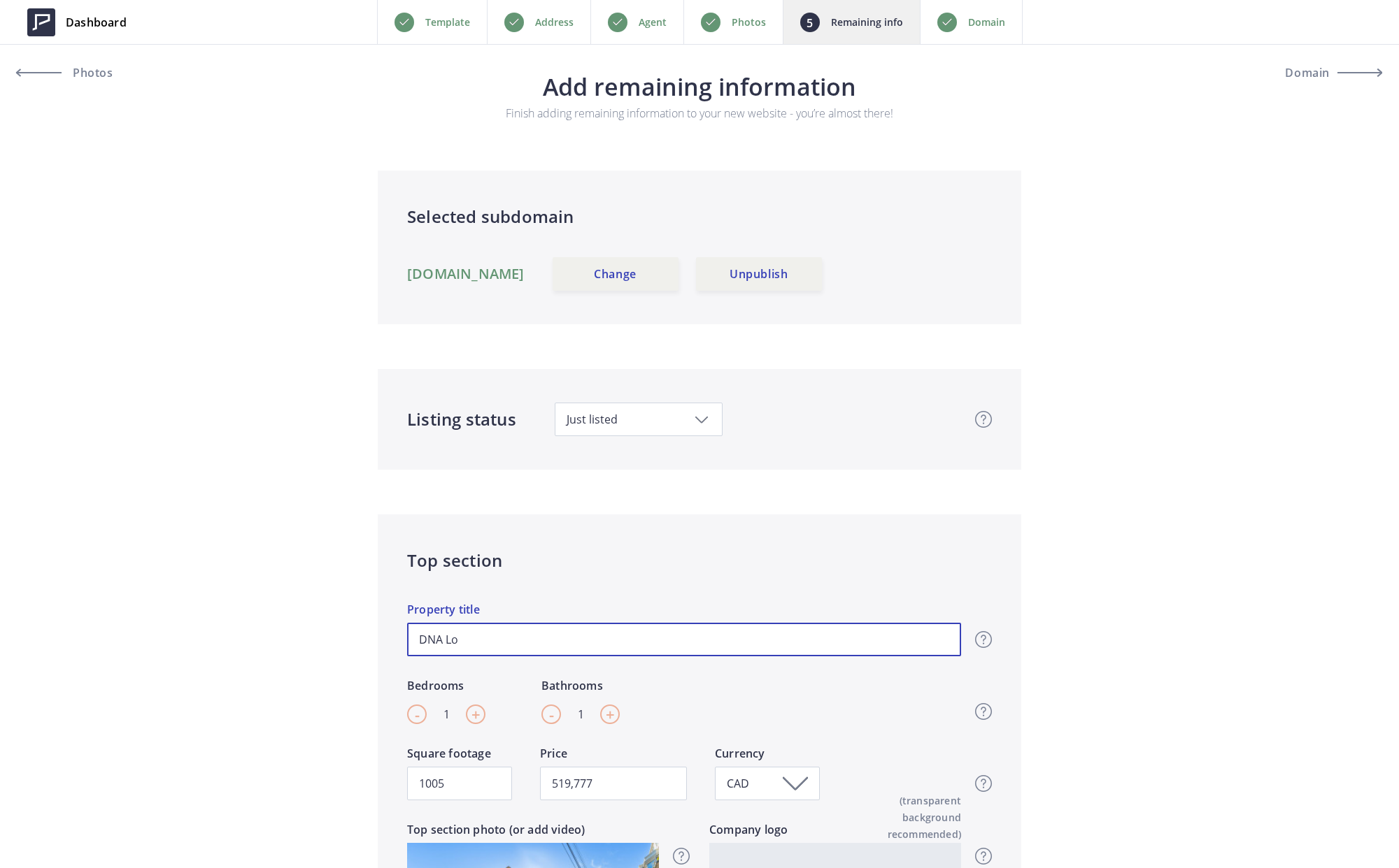
type input "519,777"
type input "DNA Loft"
type input "519,777"
type input "DNA Lofts"
type input "519,777"
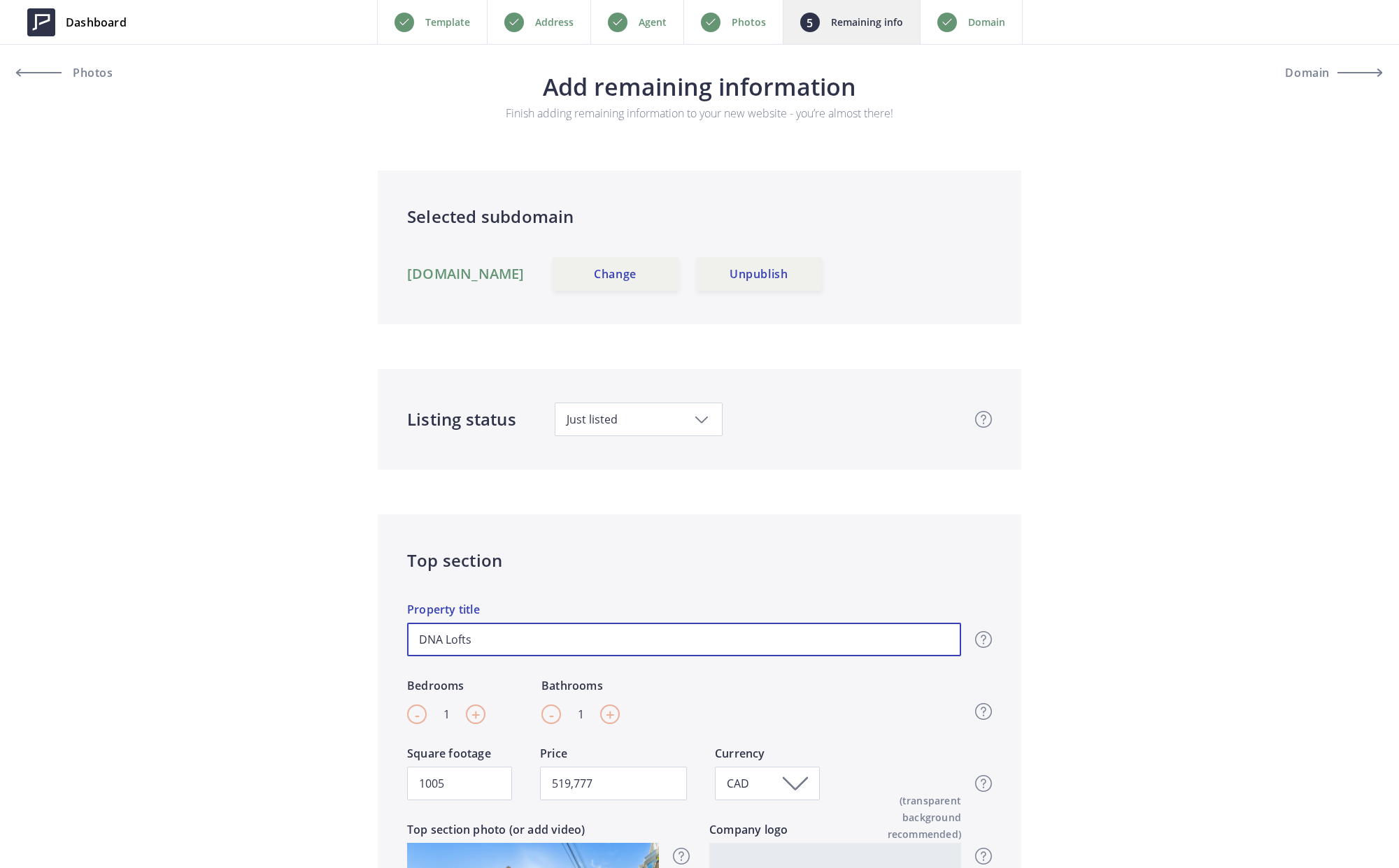
type input "DNA Lofts,"
type input "519,777"
type input "DNA Lofts,"
type input "519,777"
type input "DNA Lofts, O"
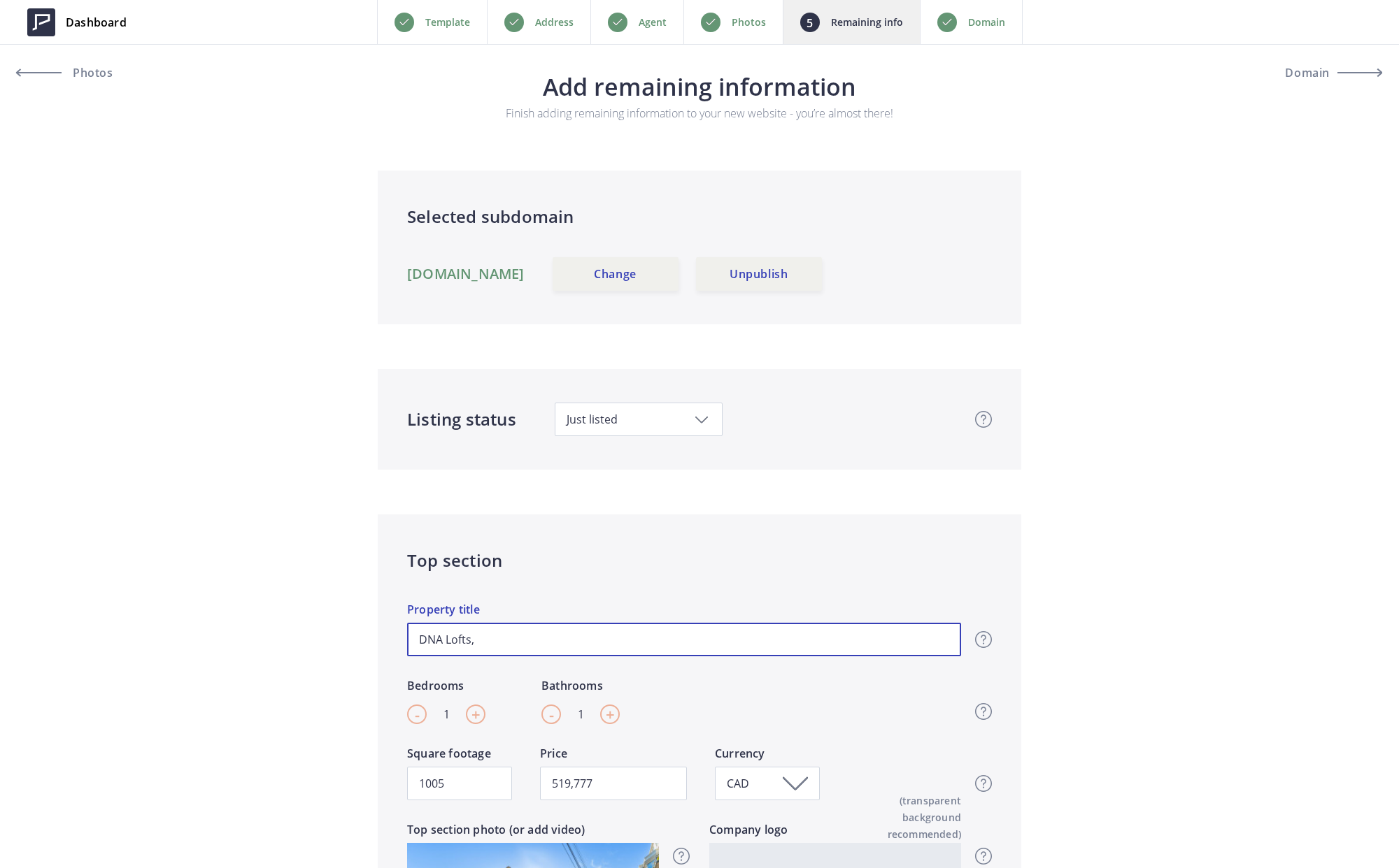
type input "519,777"
type input "DNA Lofts, On"
type input "519,777"
type input "DNA Lofts, One"
type input "519,777"
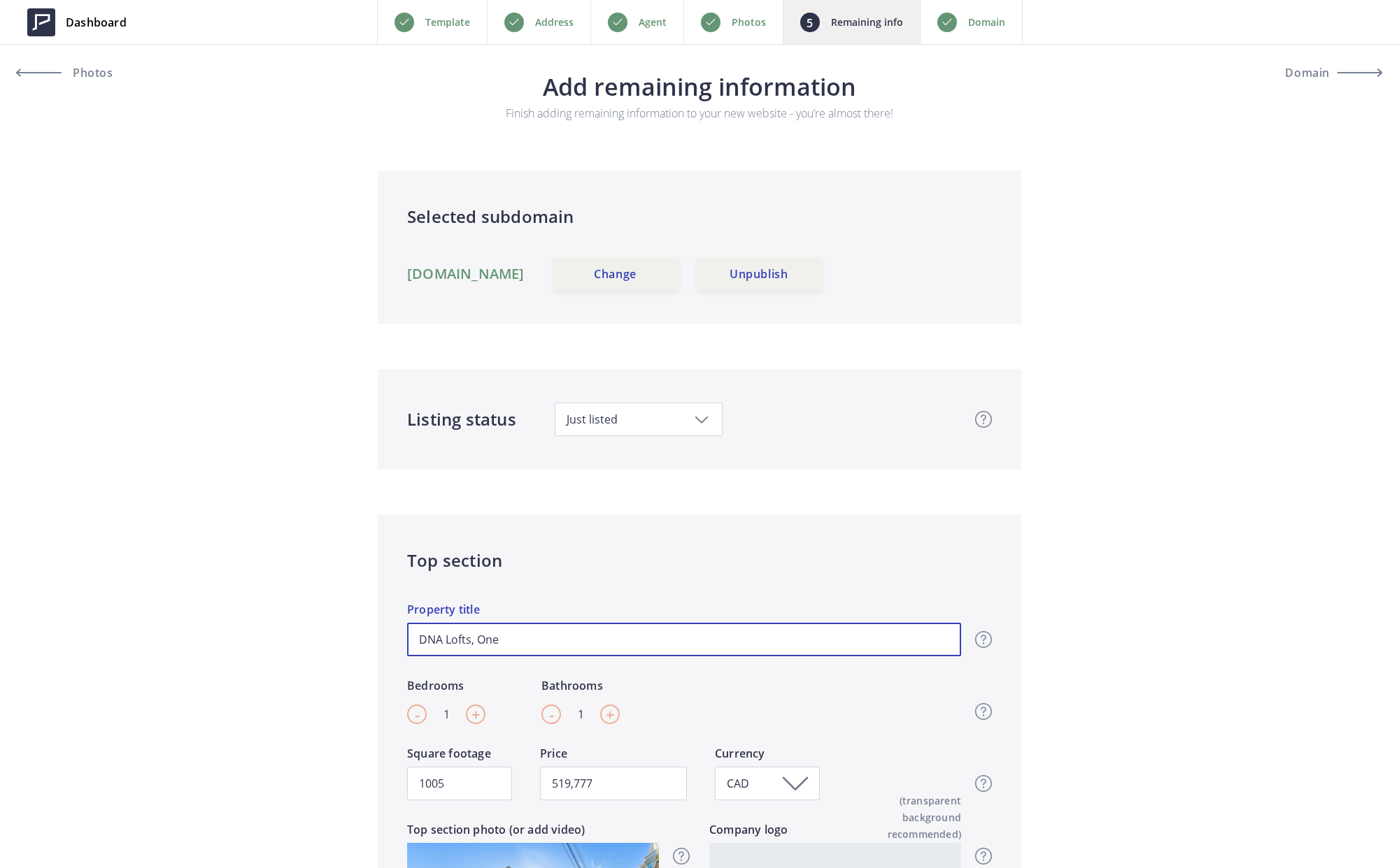
type input "DNA Lofts, One"
type input "519,777"
type input "DNA Lofts, One P"
type input "519,777"
type input "DNA Lofts, One Pl"
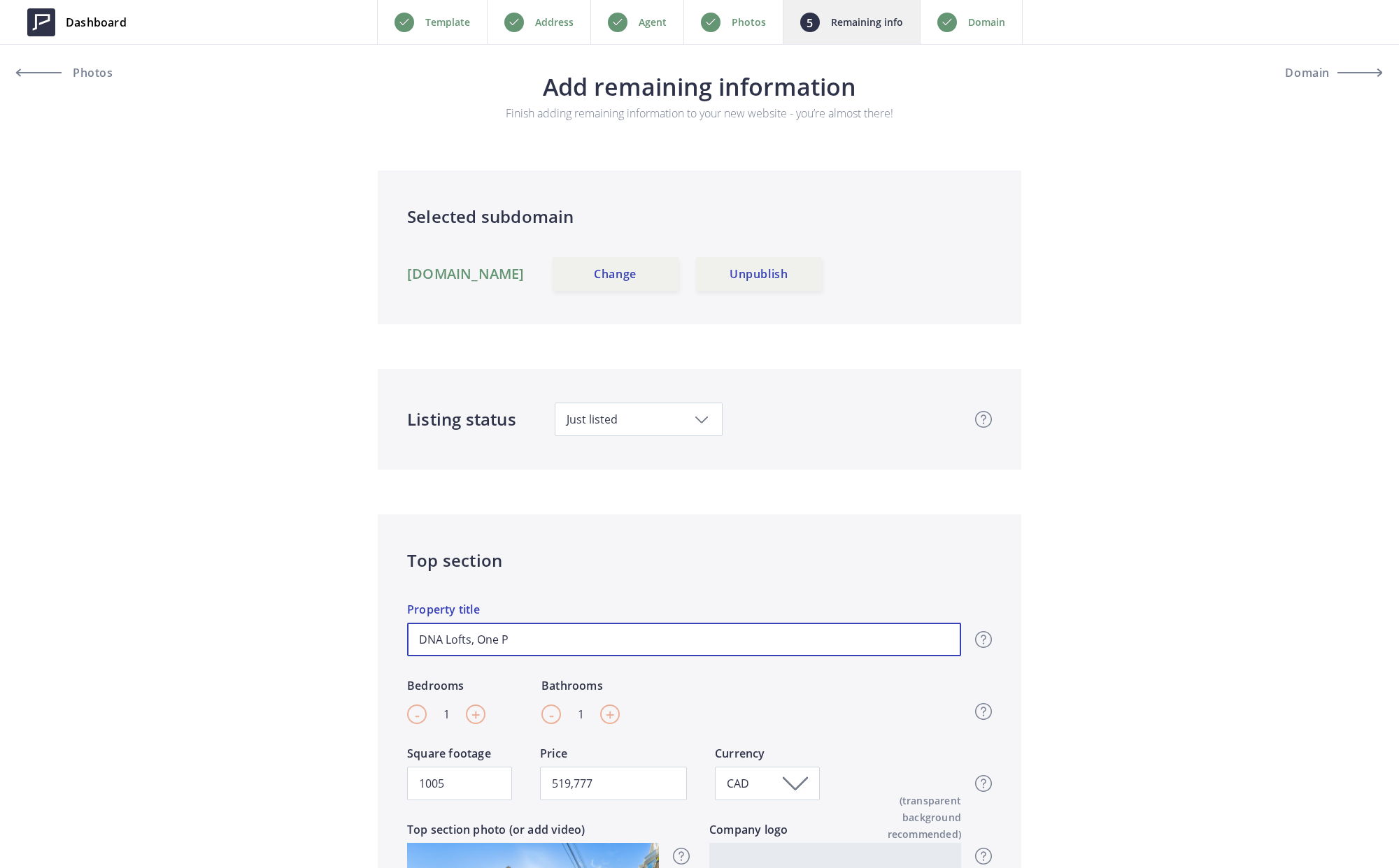
type input "519,777"
type input "DNA Lofts, One Plu"
type input "519,777"
type input "DNA Lofts, One Plus"
type input "519,777"
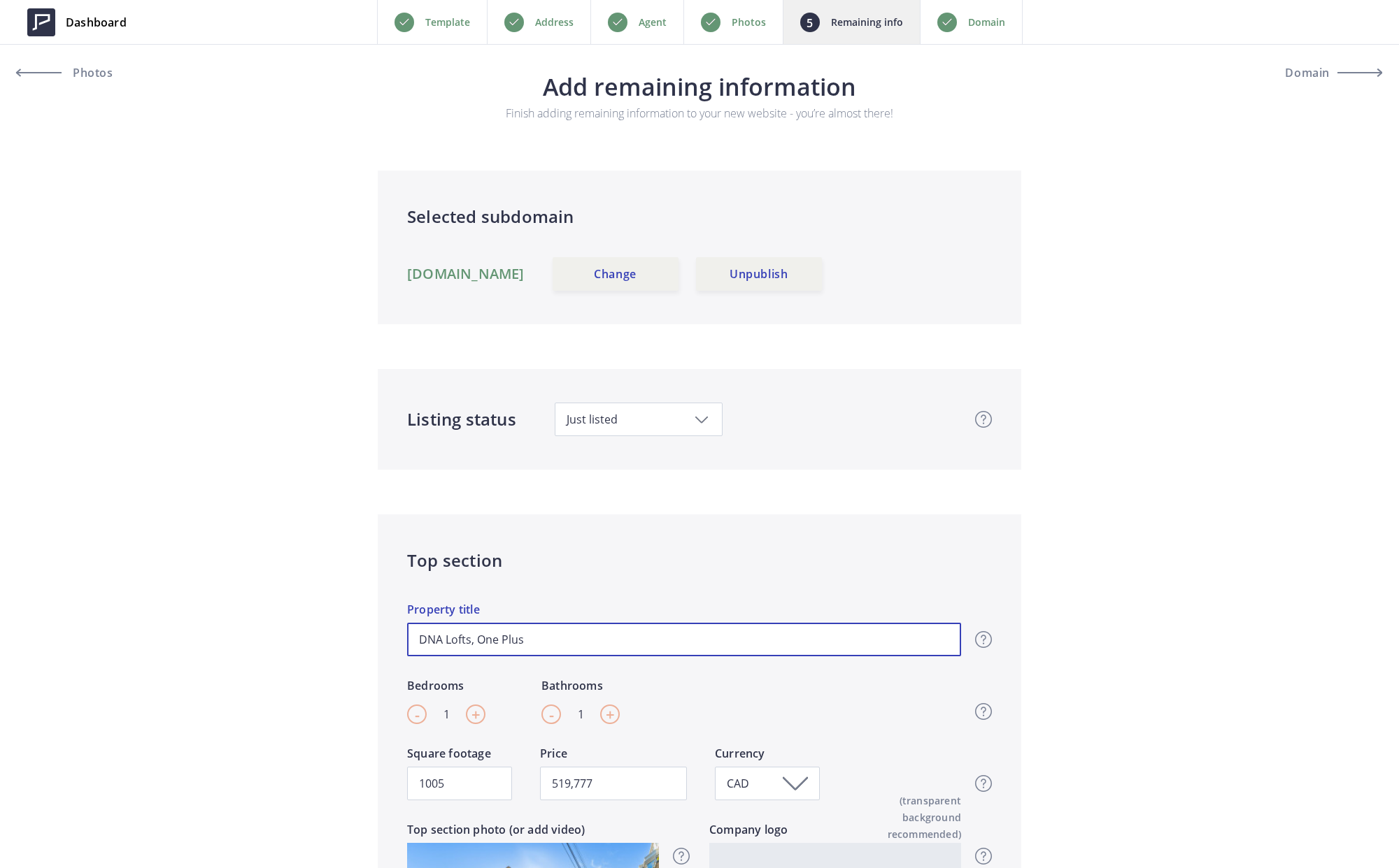
type input "DNA Lofts, One Plus"
type input "519,777"
type input "DNA Lofts, One Plus D"
type input "519,777"
type input "DNA Lofts, One Plus De"
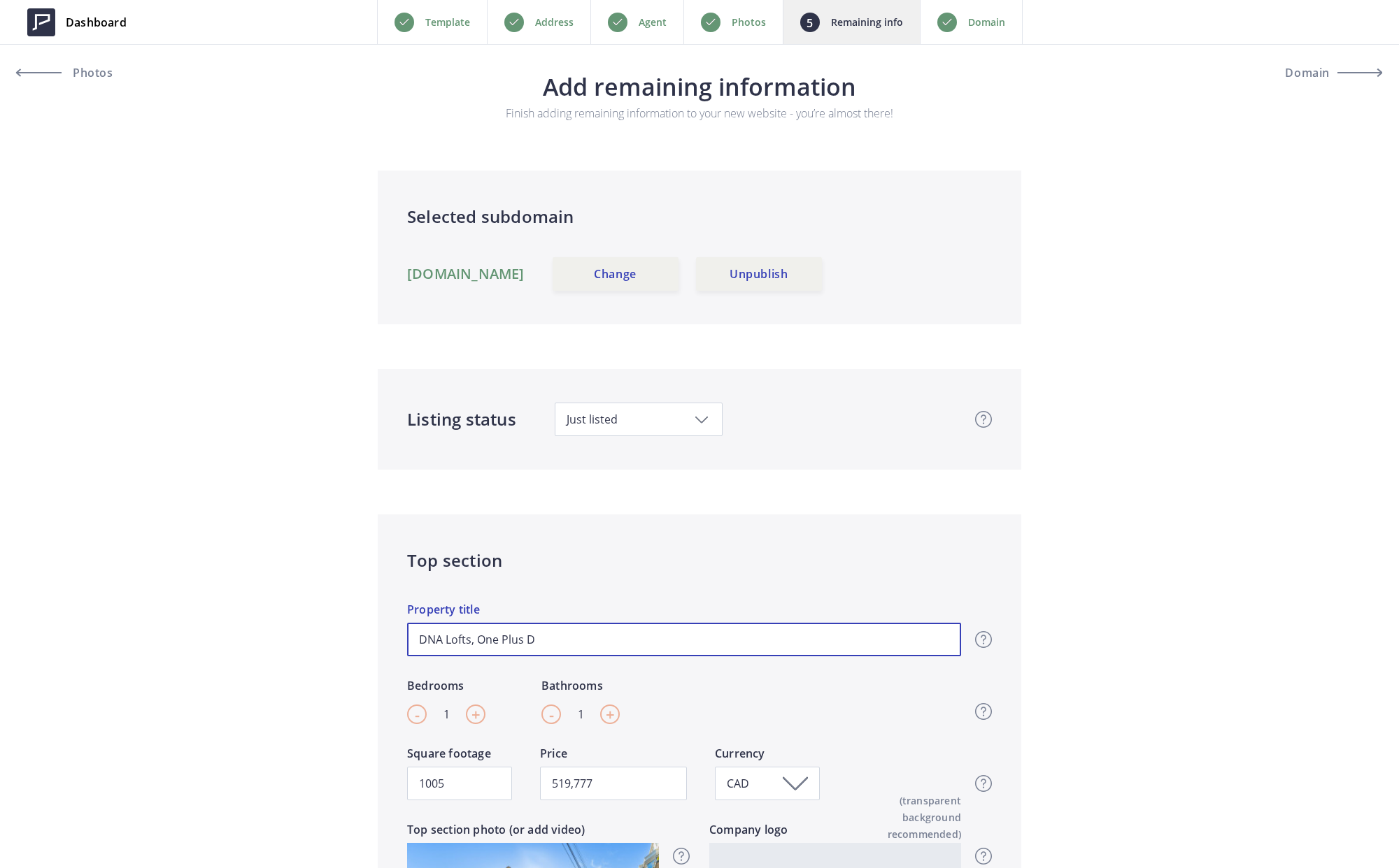
type input "519,777"
type input "DNA Lofts, One Plus Den"
type input "519,777"
type input "DNA Lofts, One Plus Den"
type input "519,777"
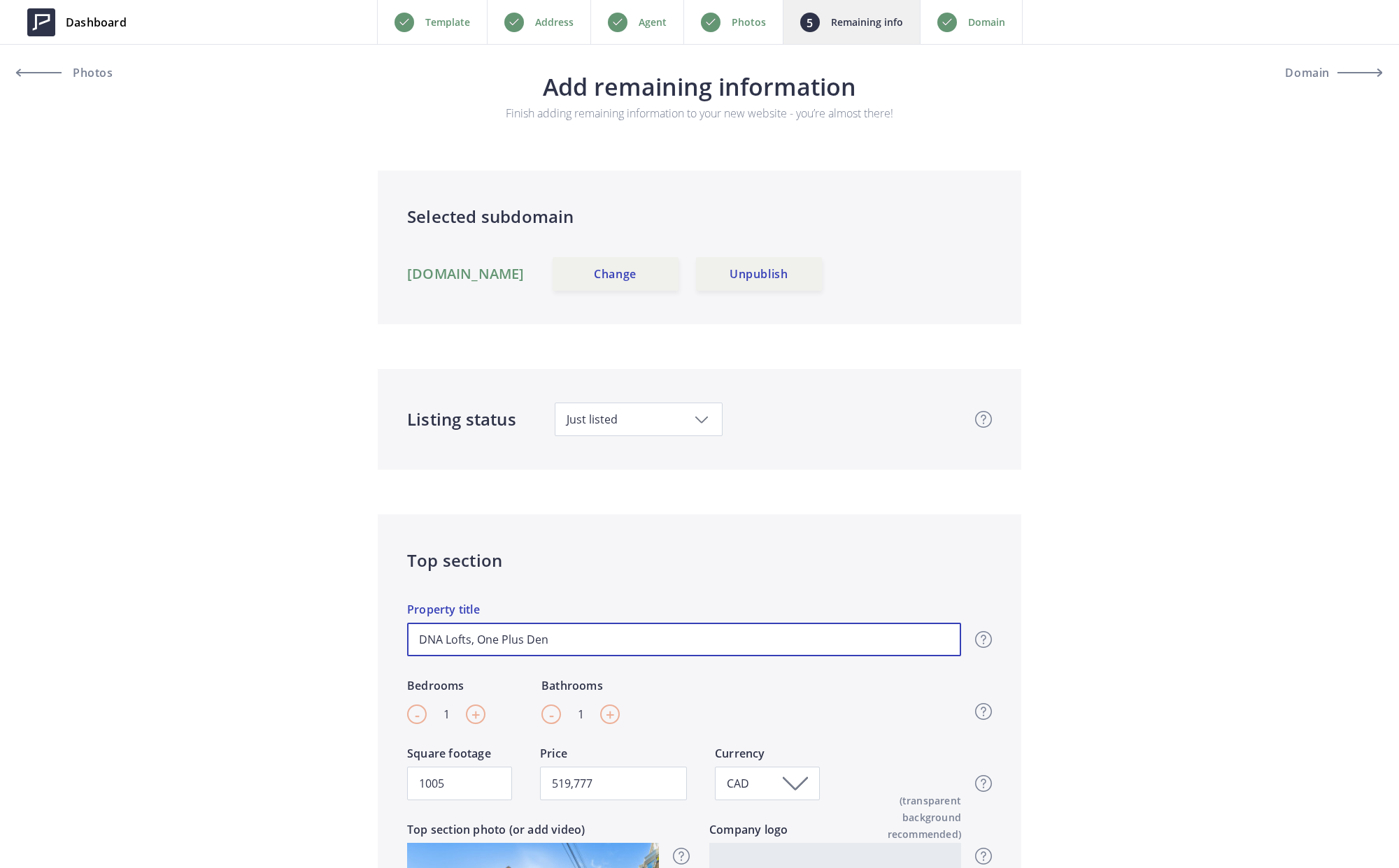
type input "DNA Lofts, One Plus Den S"
type input "519,777"
type input "DNA Lofts, One Plus Den Su"
type input "519,777"
type input "DNA Lofts, One Plus Den Sui"
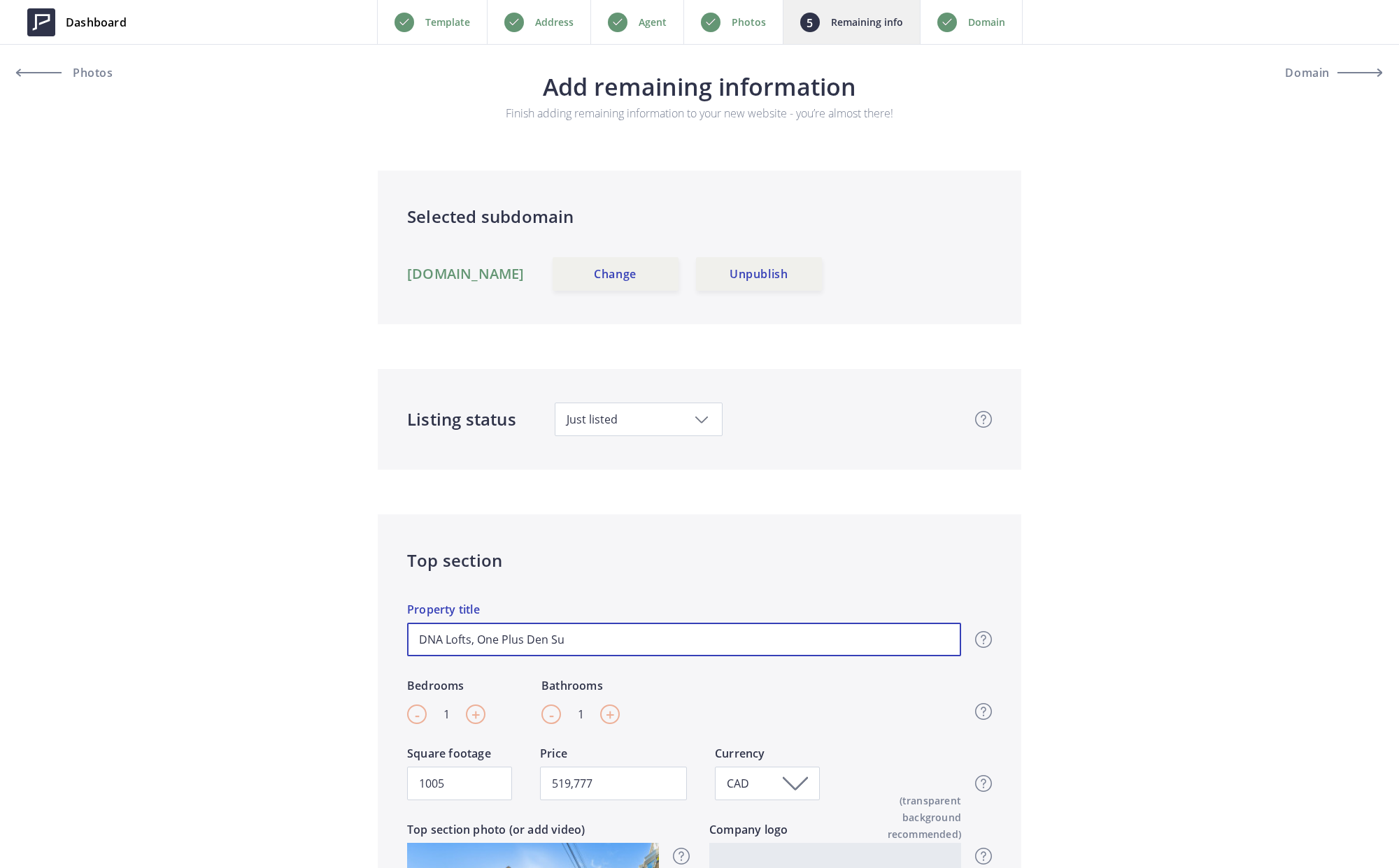
type input "519,777"
type input "DNA Lofts, One Plus Den Suit"
type input "519,777"
type input "DNA Lofts, One Plus Den Suite"
type input "519,777"
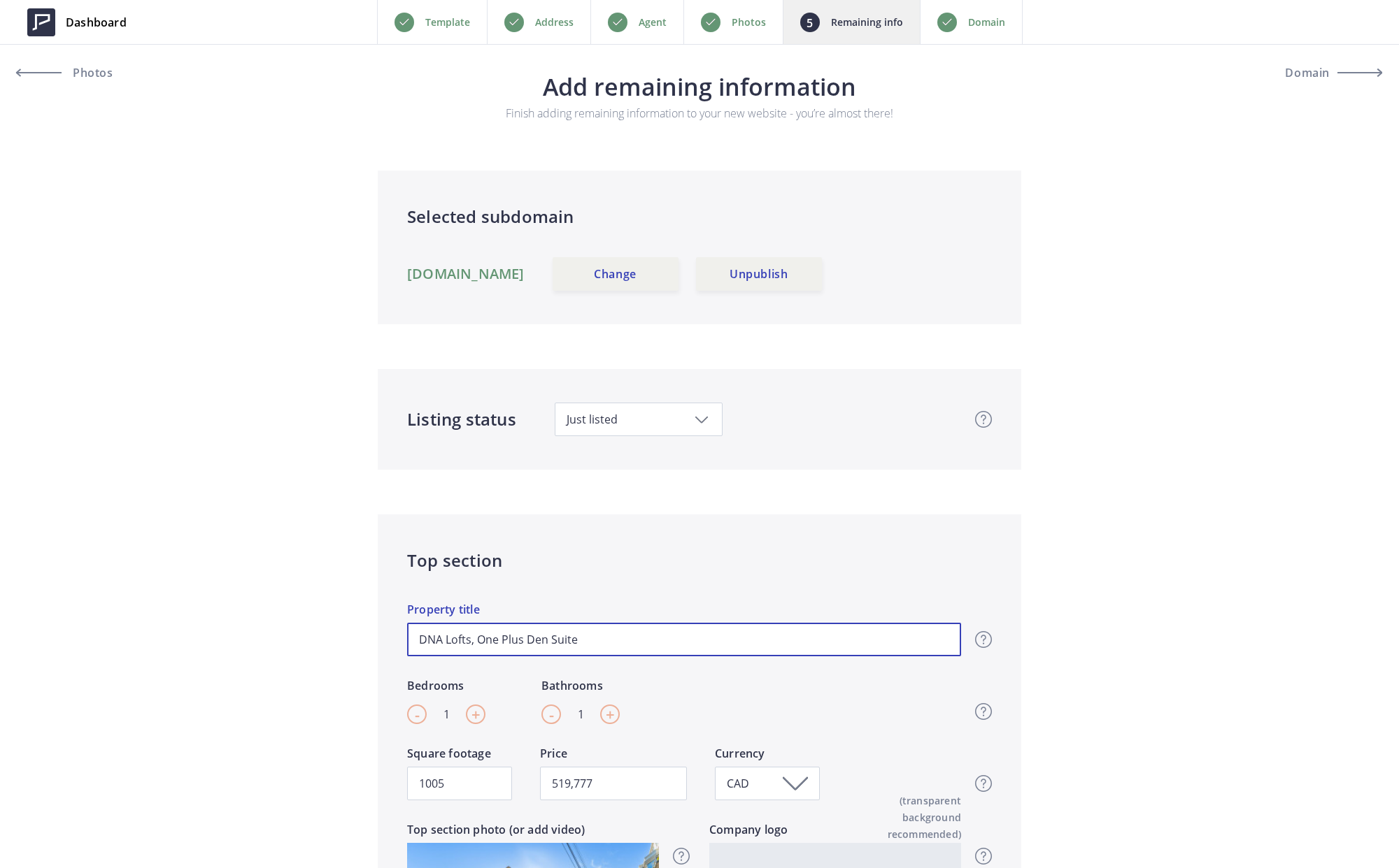
type input "DNA Lofts, One Plus Den Suite"
type input "519,777"
drag, startPoint x: 477, startPoint y: 638, endPoint x: 390, endPoint y: 637, distance: 87.0
click at [390, 637] on div "Top section DNA Lofts, One Plus Den Suite Property title Top section title It’s…" at bounding box center [700, 800] width 644 height 572
type input "One Plus Den Suite"
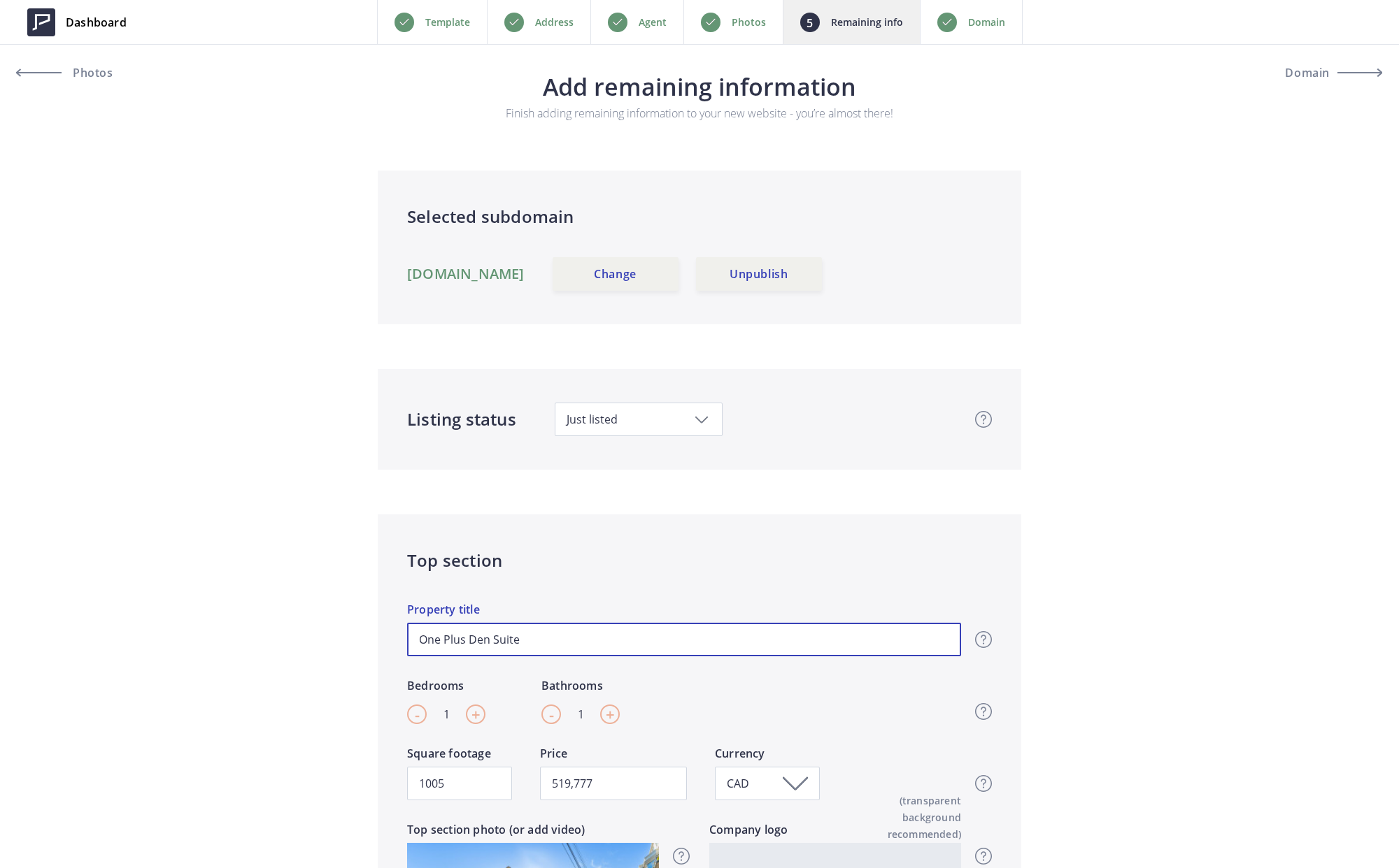
type input "519,777"
click at [539, 640] on input "One Plus Den Suite" at bounding box center [684, 640] width 554 height 34
type input "One Plus Den Suite a"
type input "519,777"
type input "One Plus Den Suite at"
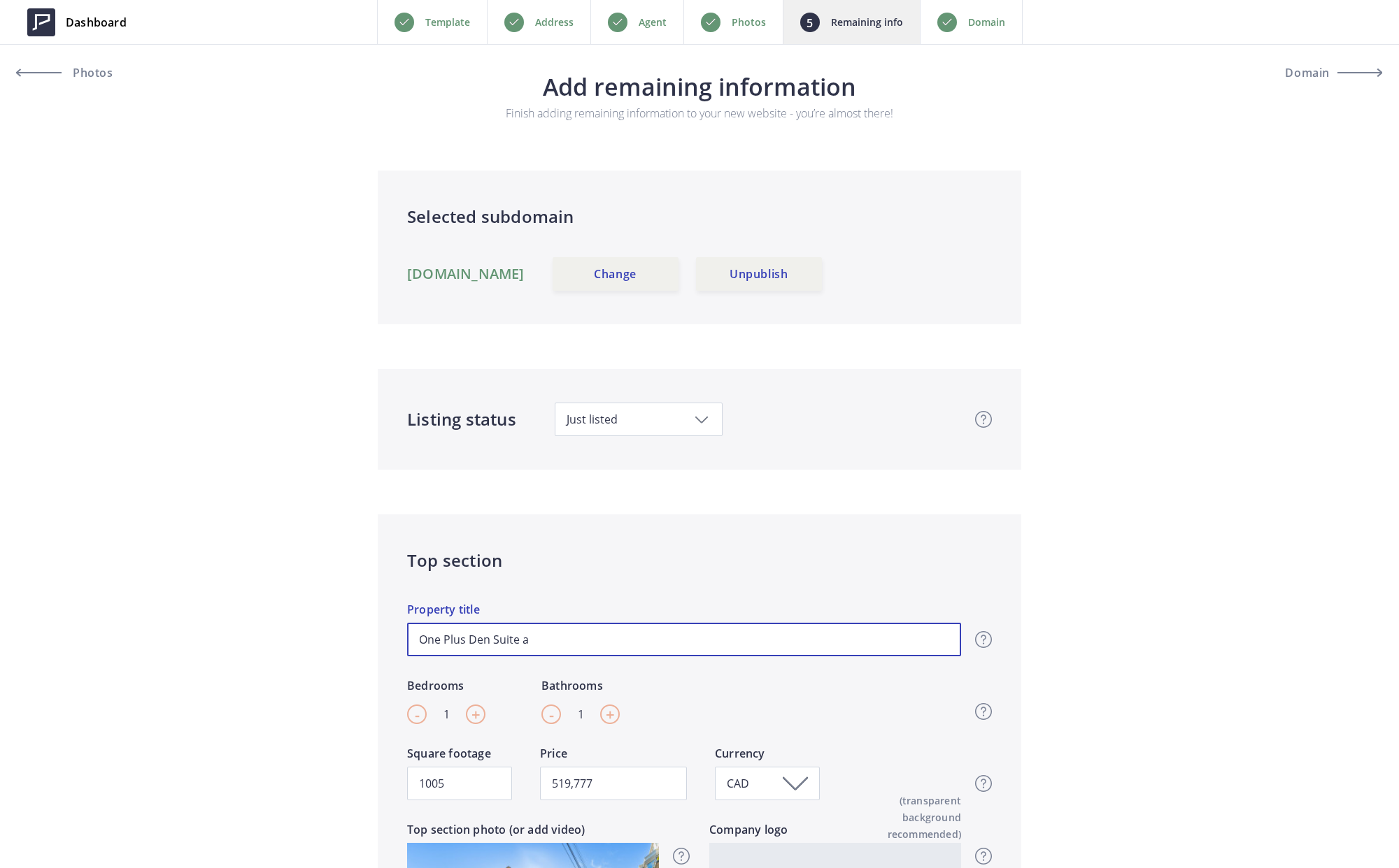
type input "519,777"
type input "One Plus Den Suite at"
type input "519,777"
type input "One Plus Den Suite at t"
type input "519,777"
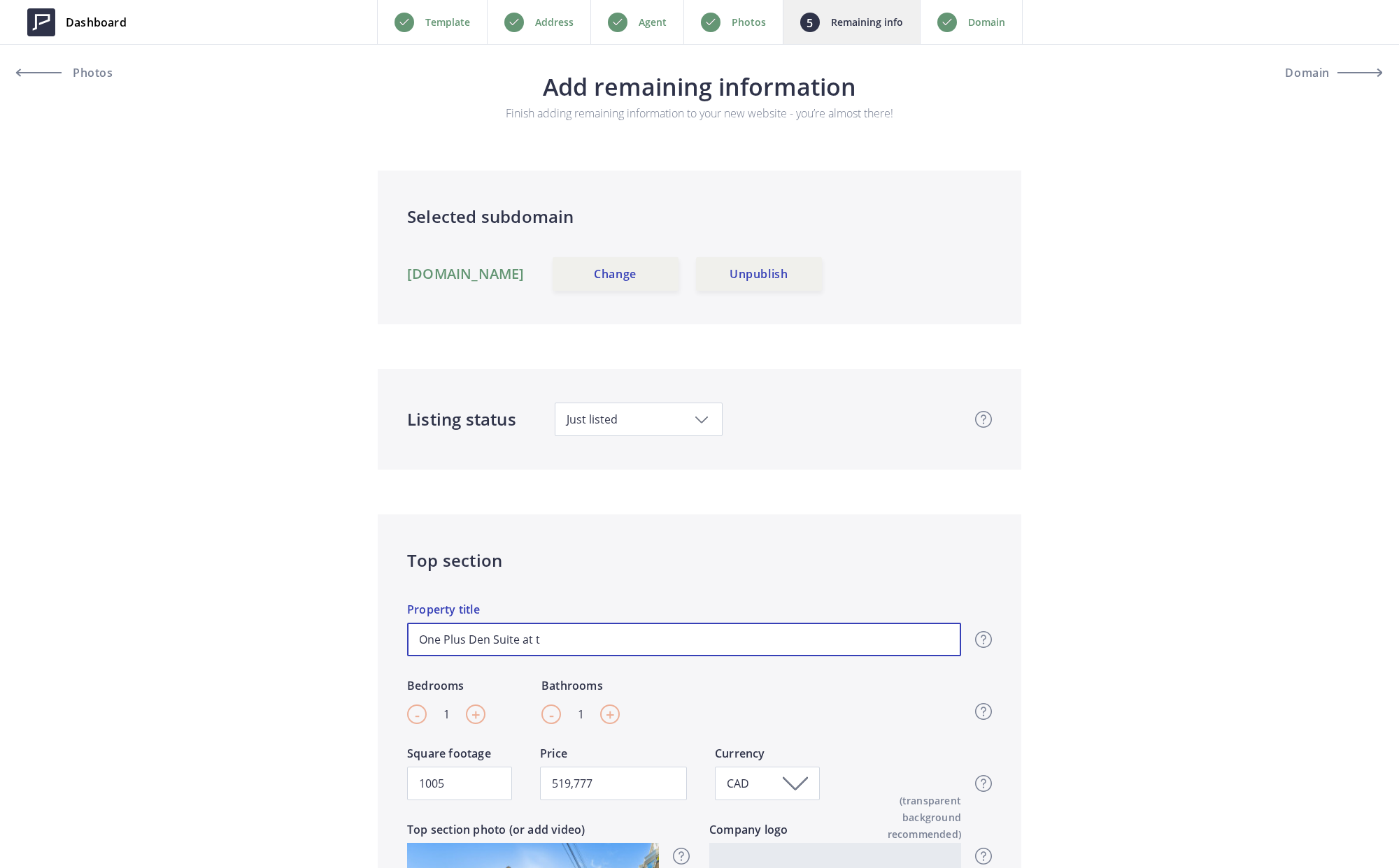
type input "One Plus Den Suite at th"
type input "519,777"
type input "One Plus Den Suite at the"
type input "519,777"
type input "One Plus Den Suite at the"
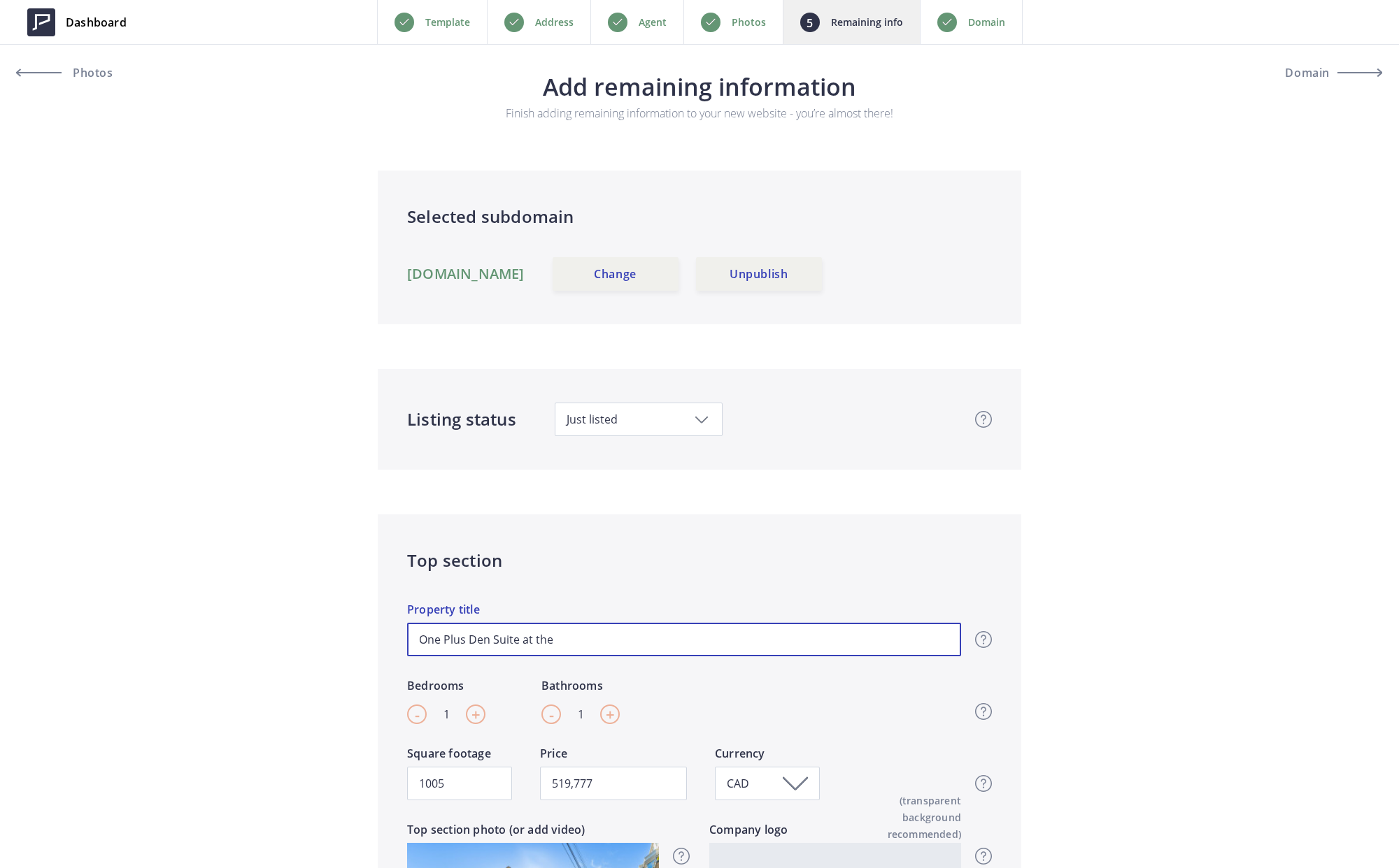
type input "519,777"
type input "One Plus Den Suite at the D"
type input "519,777"
type input "One Plus Den Suite at the DN"
type input "519,777"
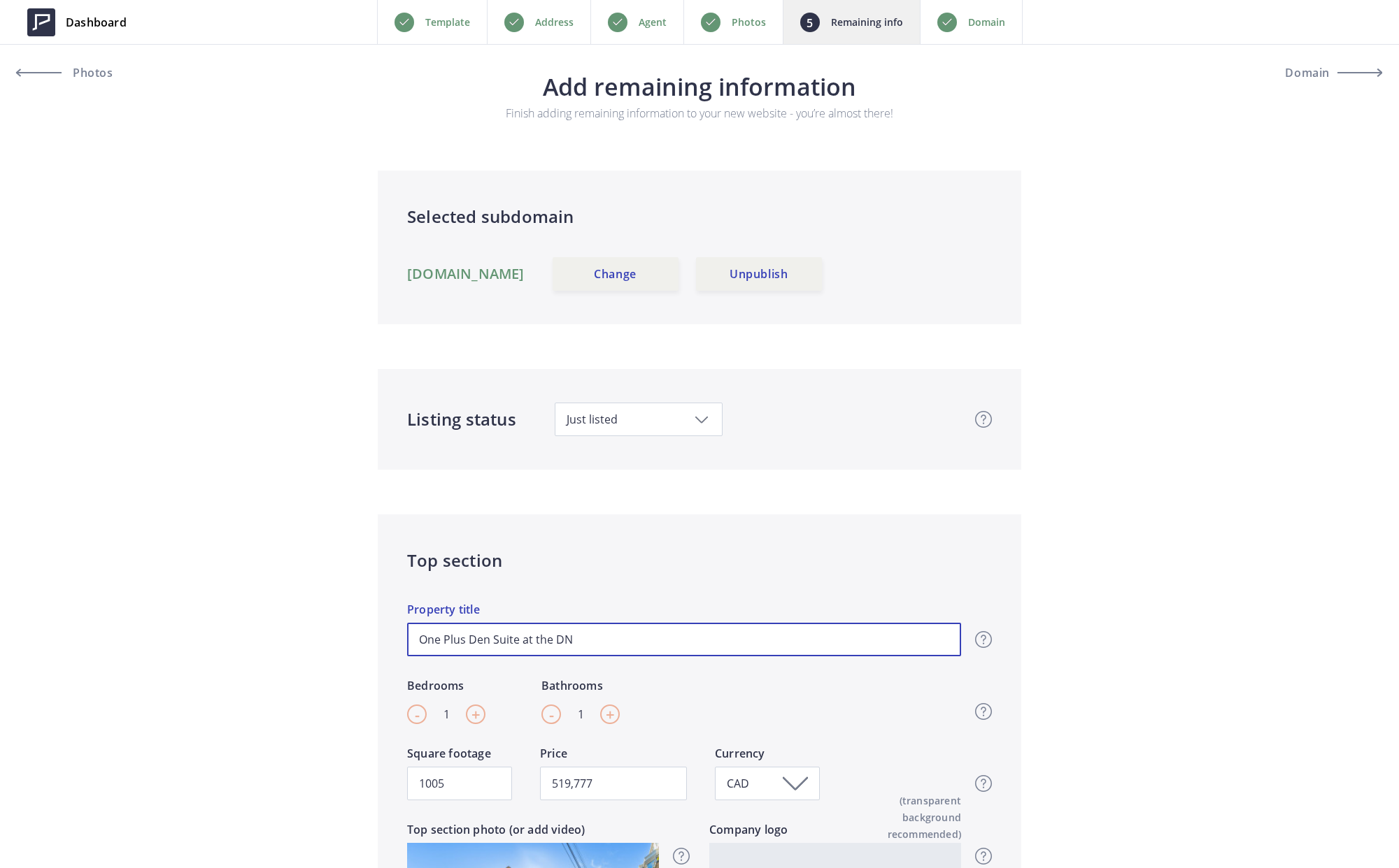
type input "One Plus Den Suite at the DNA"
type input "519,777"
type input "One Plus Den Suite at the DNA"
type input "519,777"
type input "One Plus Den Suite at the DNA L"
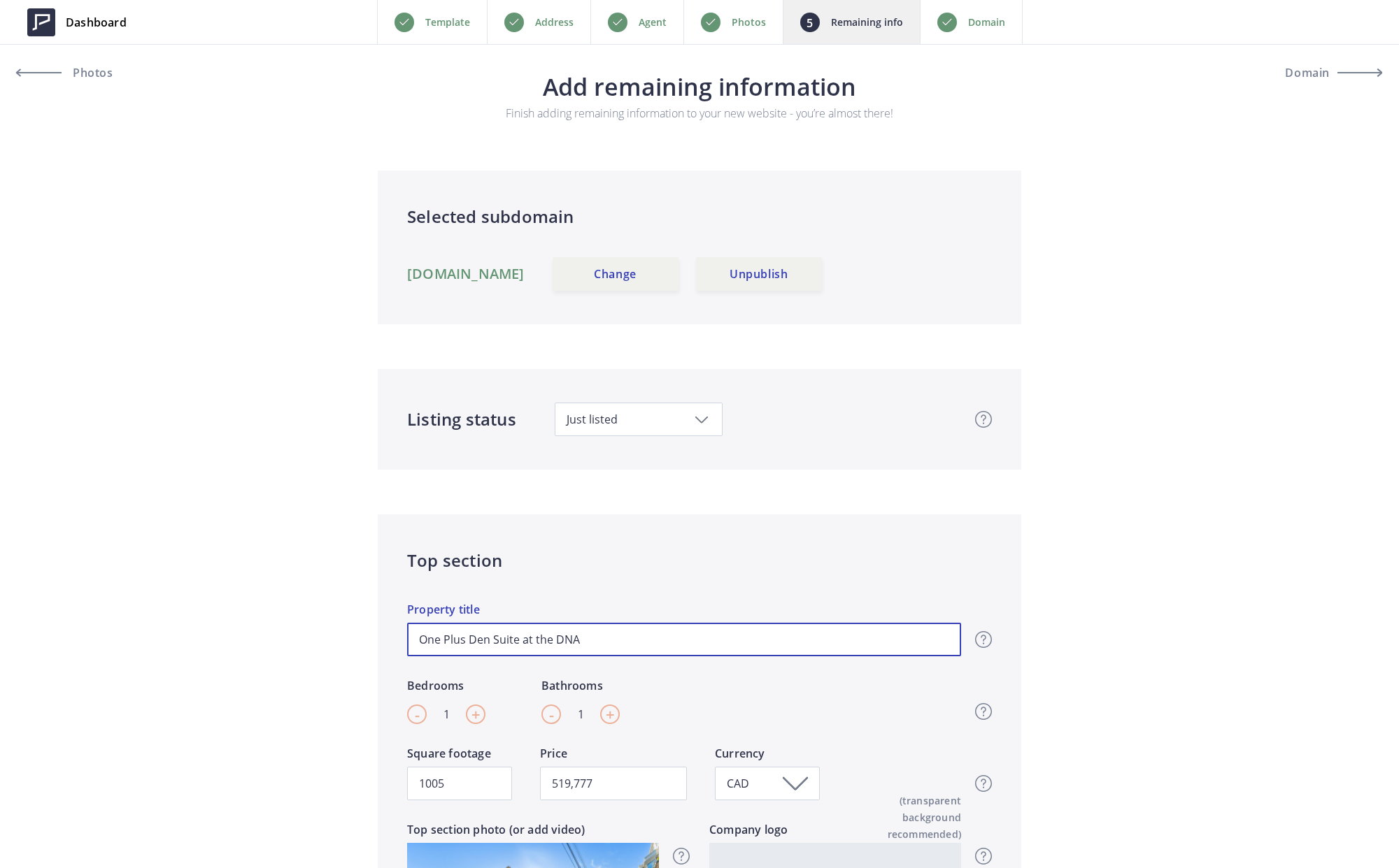
type input "519,777"
type input "One Plus Den Suite at the DNA Lo"
type input "519,777"
type input "One Plus Den Suite at the DNA Lof"
type input "519,777"
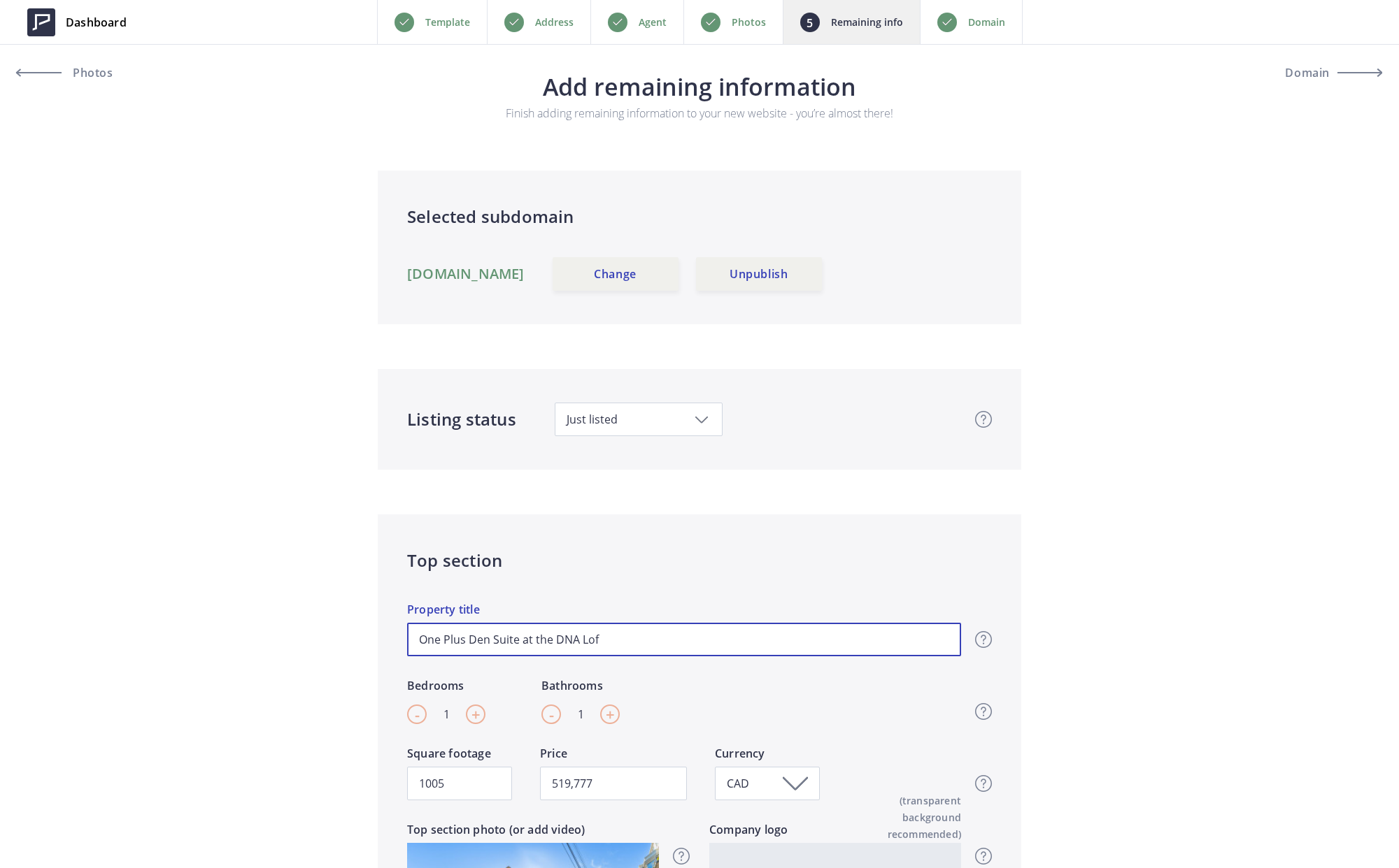
type input "One Plus Den Suite at the DNA Loft"
type input "519,777"
type input "One Plus Den Suite at the DNA Lofts"
type input "519,777"
type input "One Plus Den Suite at the DNA Lofts"
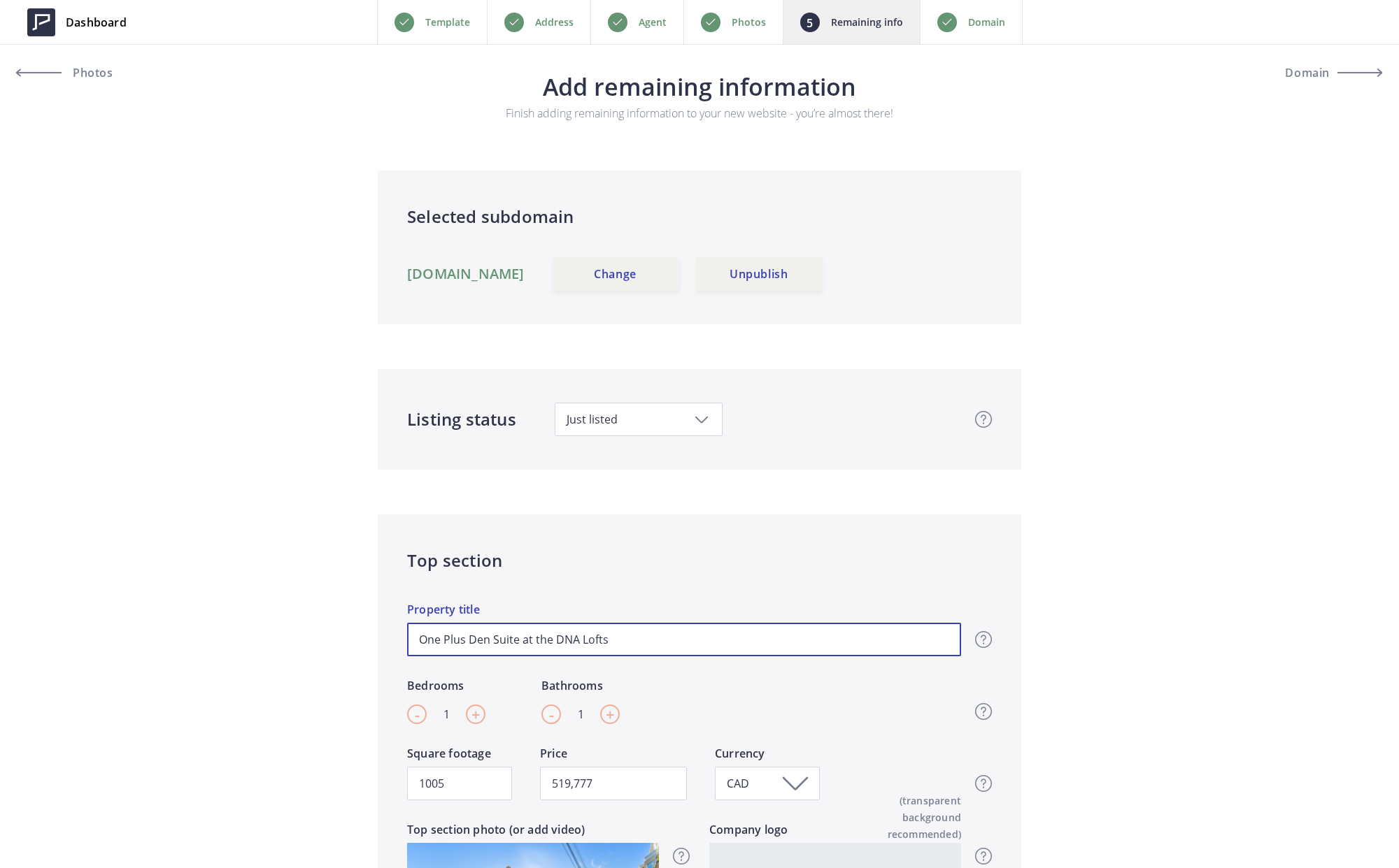
type input "519,777"
click at [464, 639] on input "One Plus Den Suite at the DNA Lofts" at bounding box center [684, 640] width 554 height 34
type input "One Plus= Den Suite at the DNA Lofts"
type input "519,777"
type input "One Plus== Den Suite at the DNA Lofts"
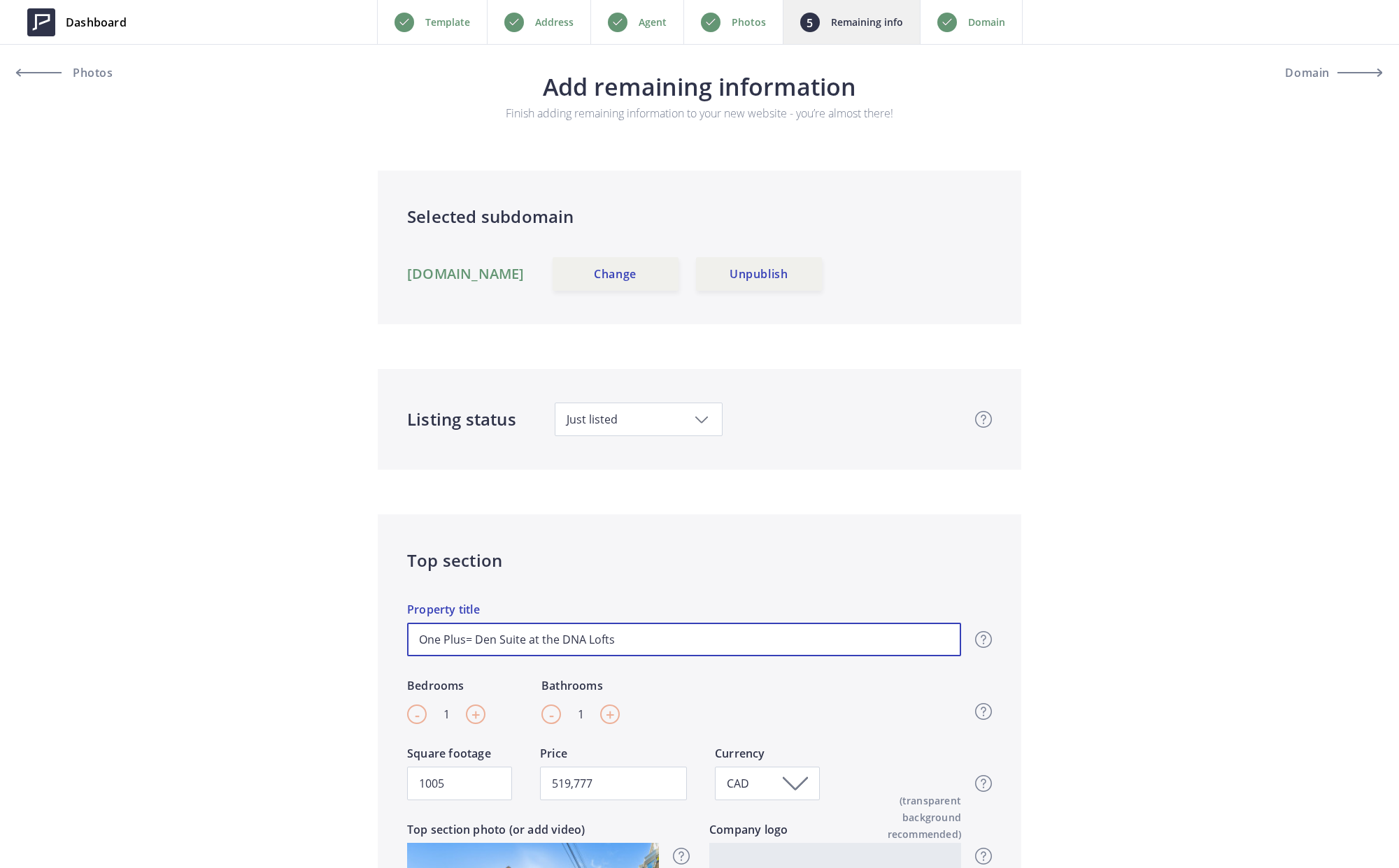
type input "519,777"
type input "One Plus= Den Suite at the DNA Lofts"
type input "519,777"
type input "One Plus Den Suite at the DNA Lofts"
type input "519,777"
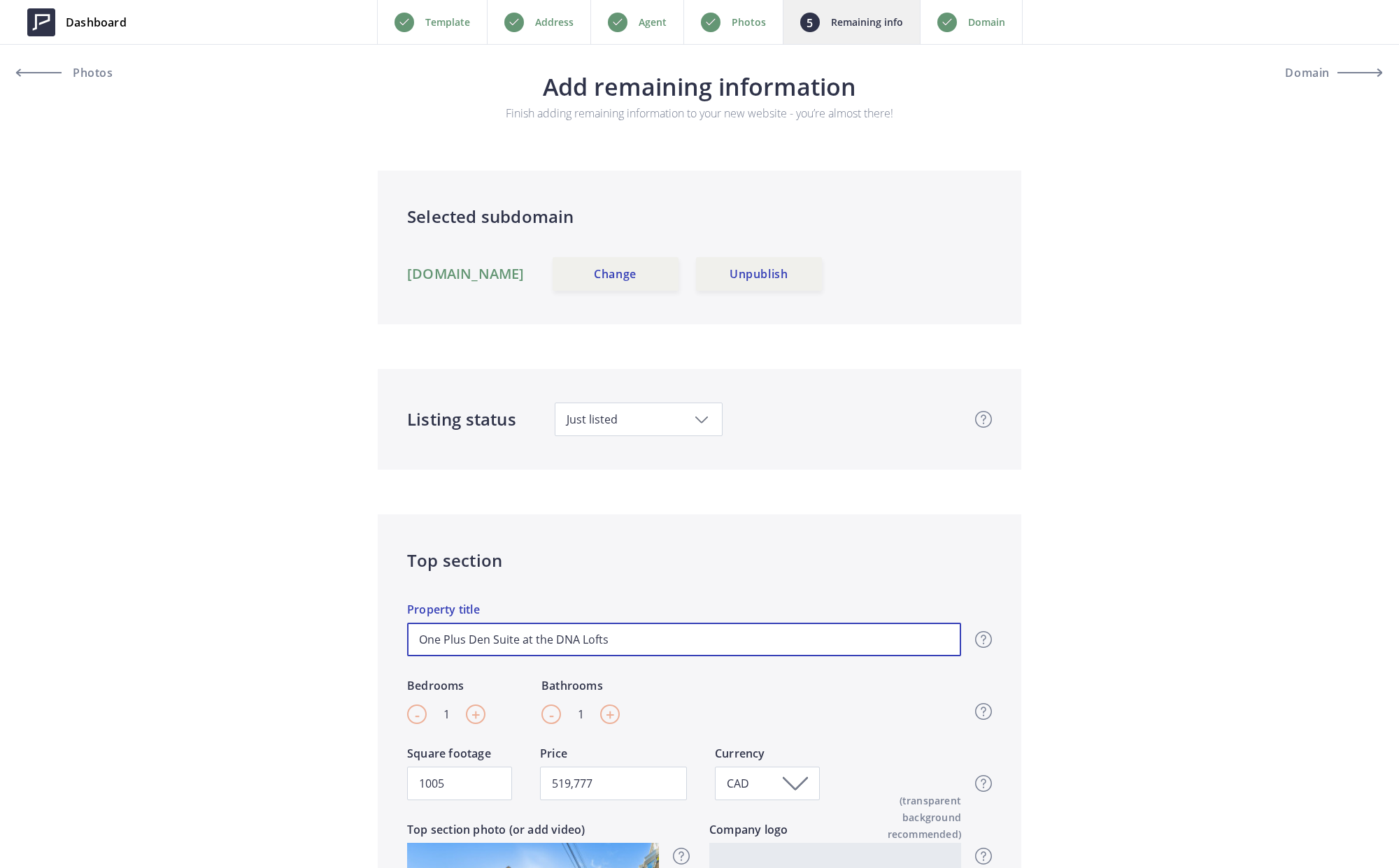
type input "One Plu Den Suite at the DNA Lofts"
type input "519,777"
type input "One Pl Den Suite at the DNA Lofts"
type input "519,777"
type input "One P Den Suite at the DNA Lofts"
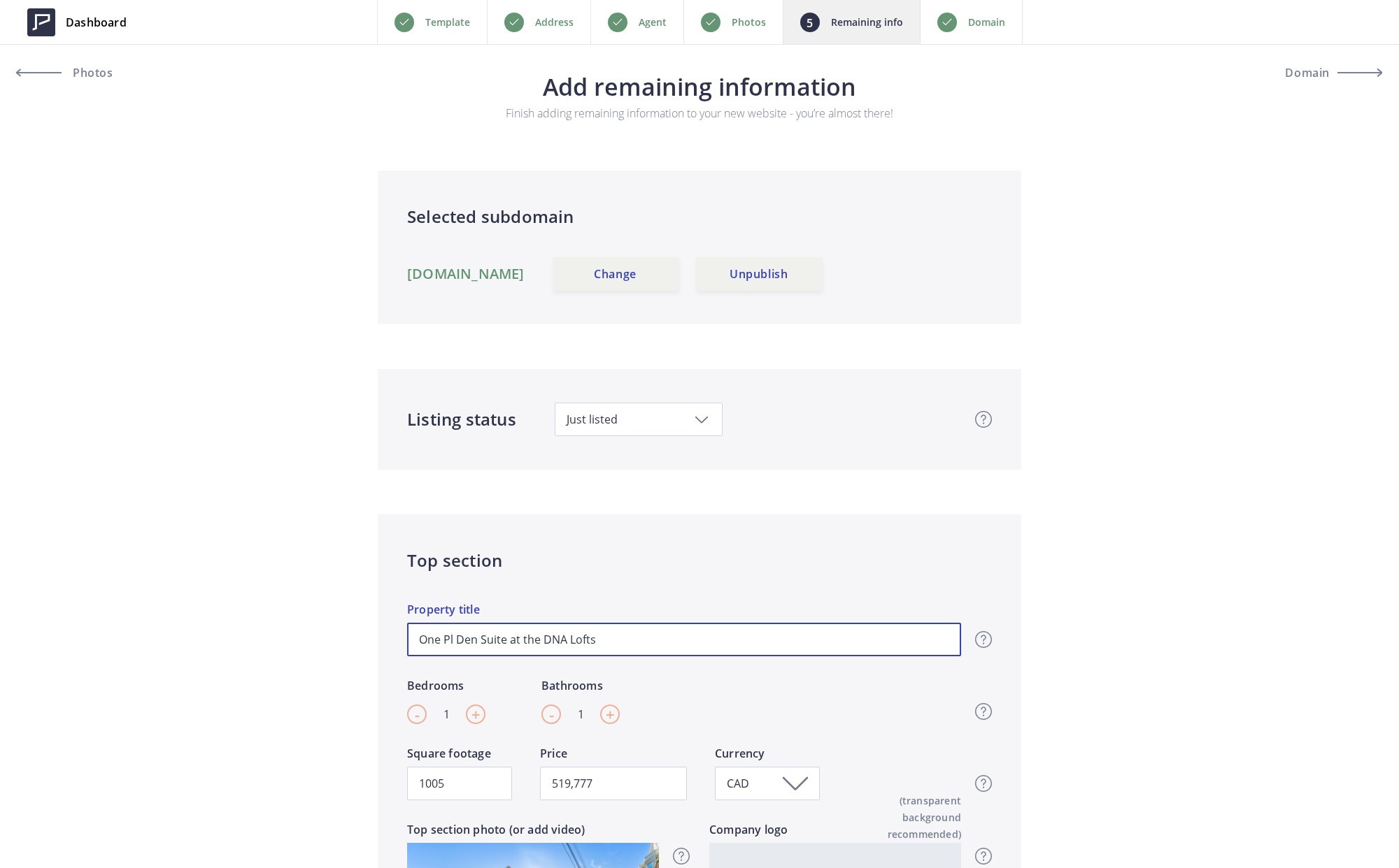
type input "519,777"
type input "One Den Suite at the DNA Lofts"
type input "519,777"
type input "One + Den Suite at the DNA Lofts"
type input "519,777"
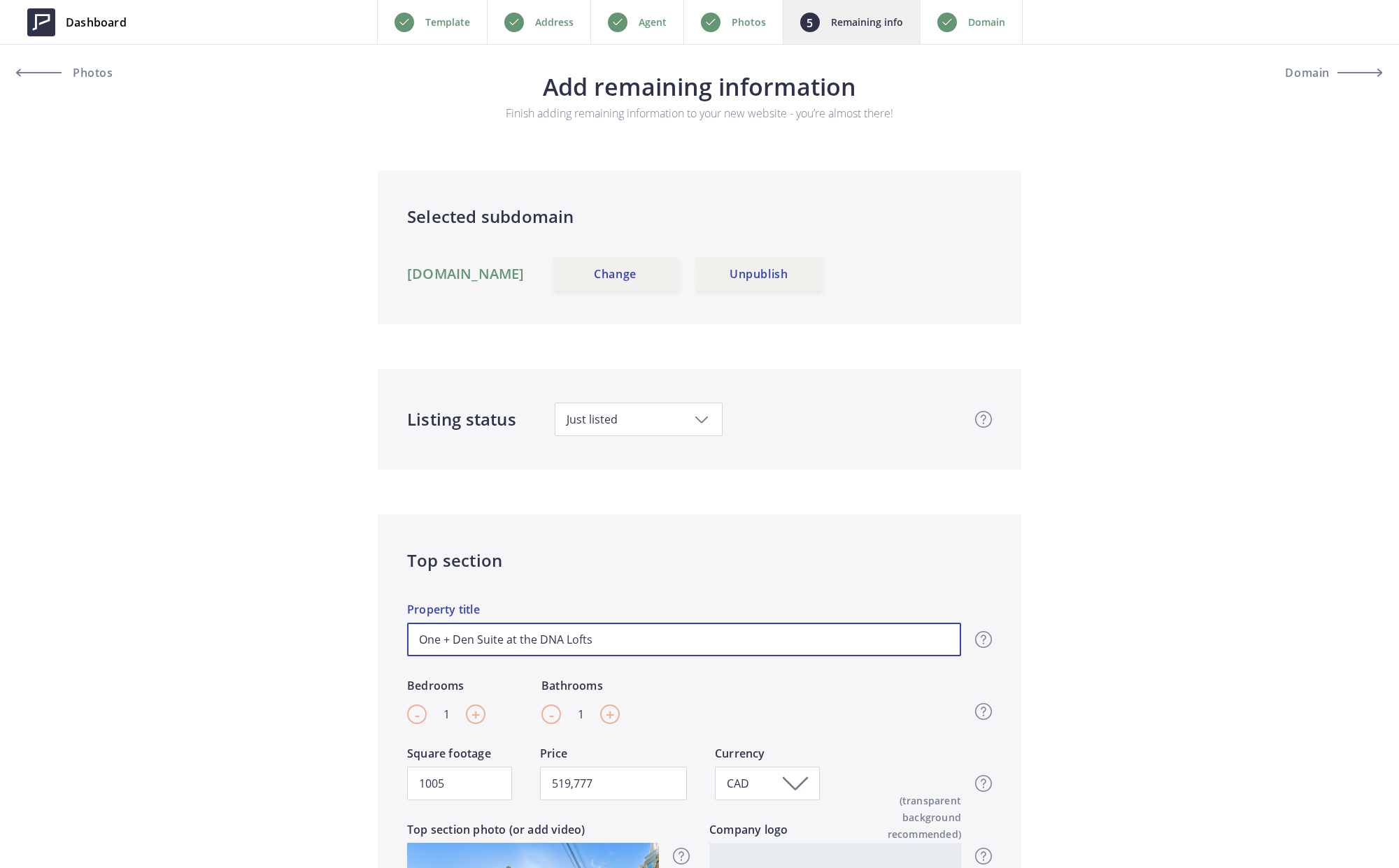
click at [610, 640] on input "One + Den Suite at the DNA Lofts" at bounding box center [684, 640] width 554 height 34
type input "One + Den Suite at the DNA Lofts"
type input "519,777"
type input "One + Den Suite at the DNA Lofts,"
type input "519,777"
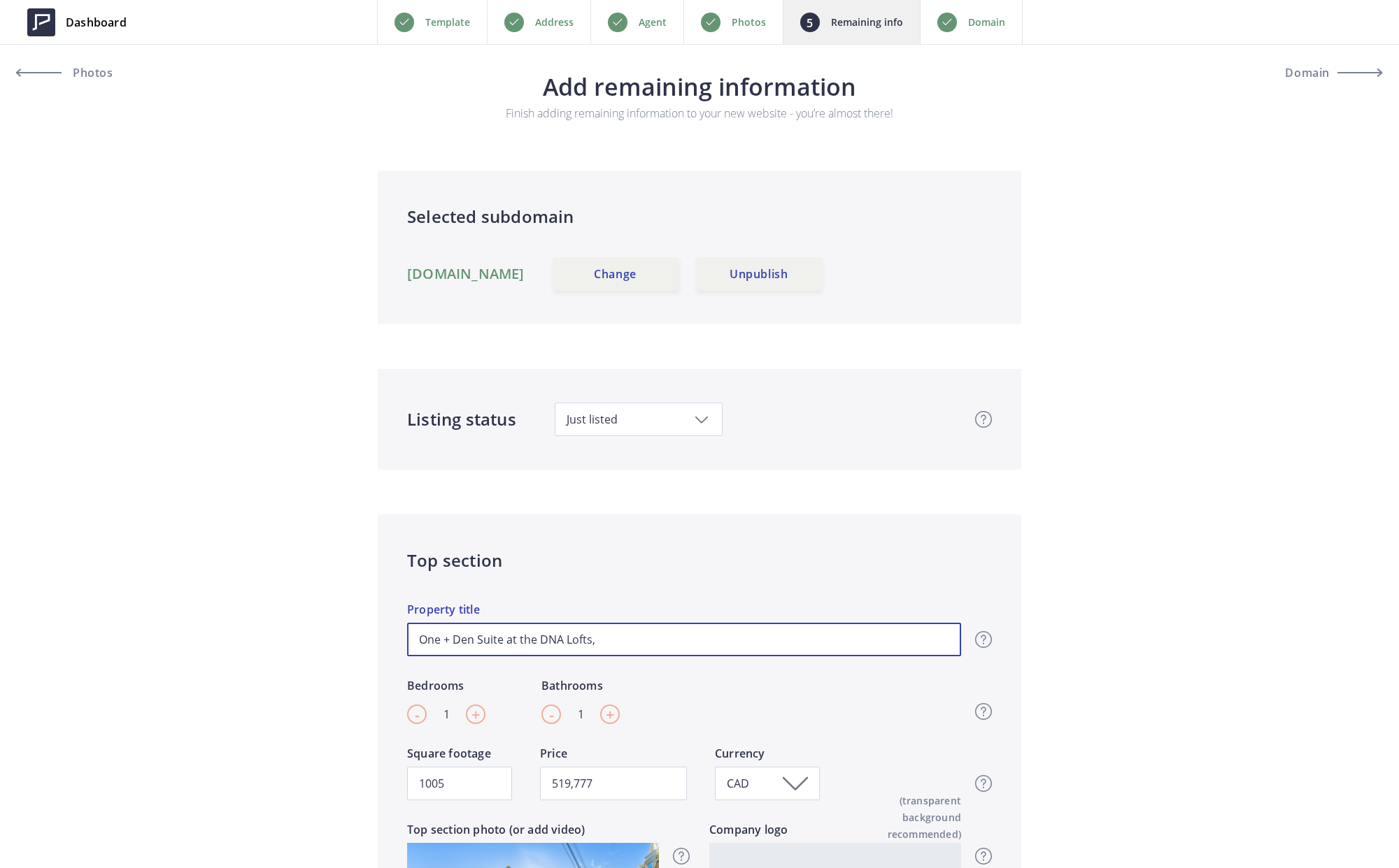
type input "One + Den Suite at the DNA Lofts,"
type input "519,777"
type input "One + Den Suite at the DNA Lofts, K"
type input "519,777"
type input "One + Den Suite at the DNA Lofts, Ki"
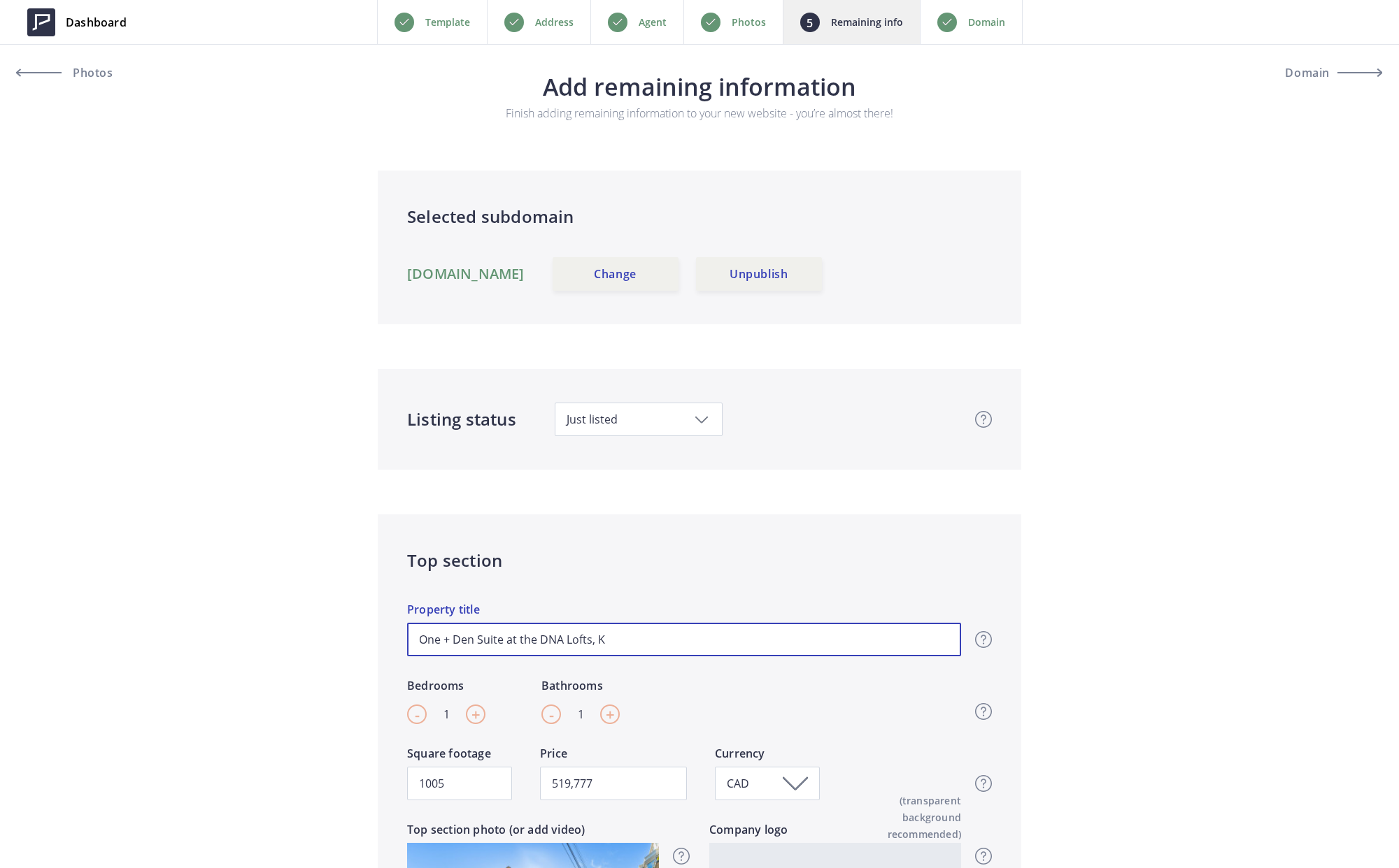
type input "519,777"
type input "One + Den Suite at the DNA Lofts, Kin"
type input "519,777"
type input "One + Den Suite at the DNA Lofts, King"
type input "519,777"
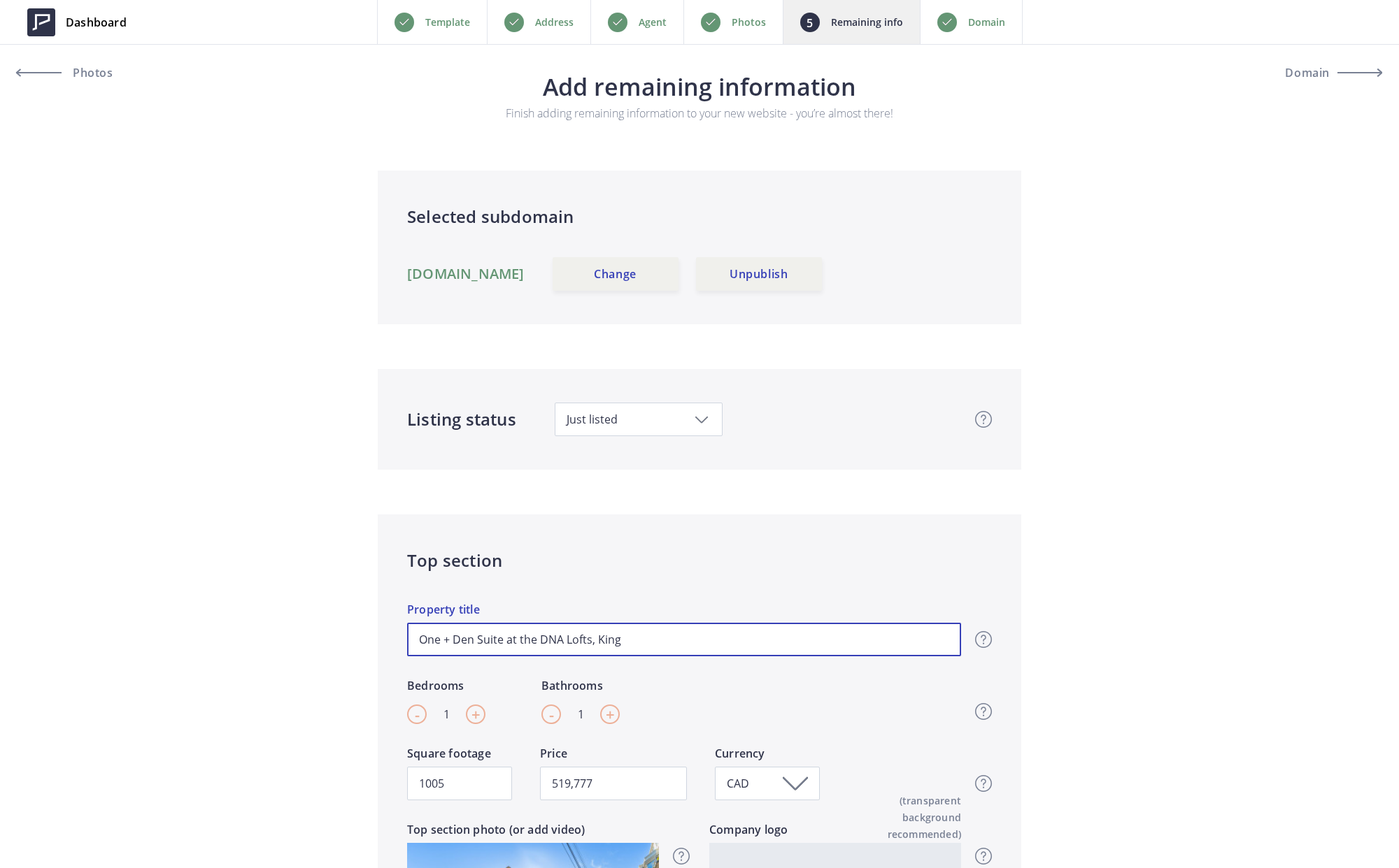
type input "One + Den Suite at the DNA Lofts, King"
type input "519,777"
type input "One + Den Suite at the DNA Lofts, King W"
type input "519,777"
type input "One + Den Suite at the DNA Lofts, King We"
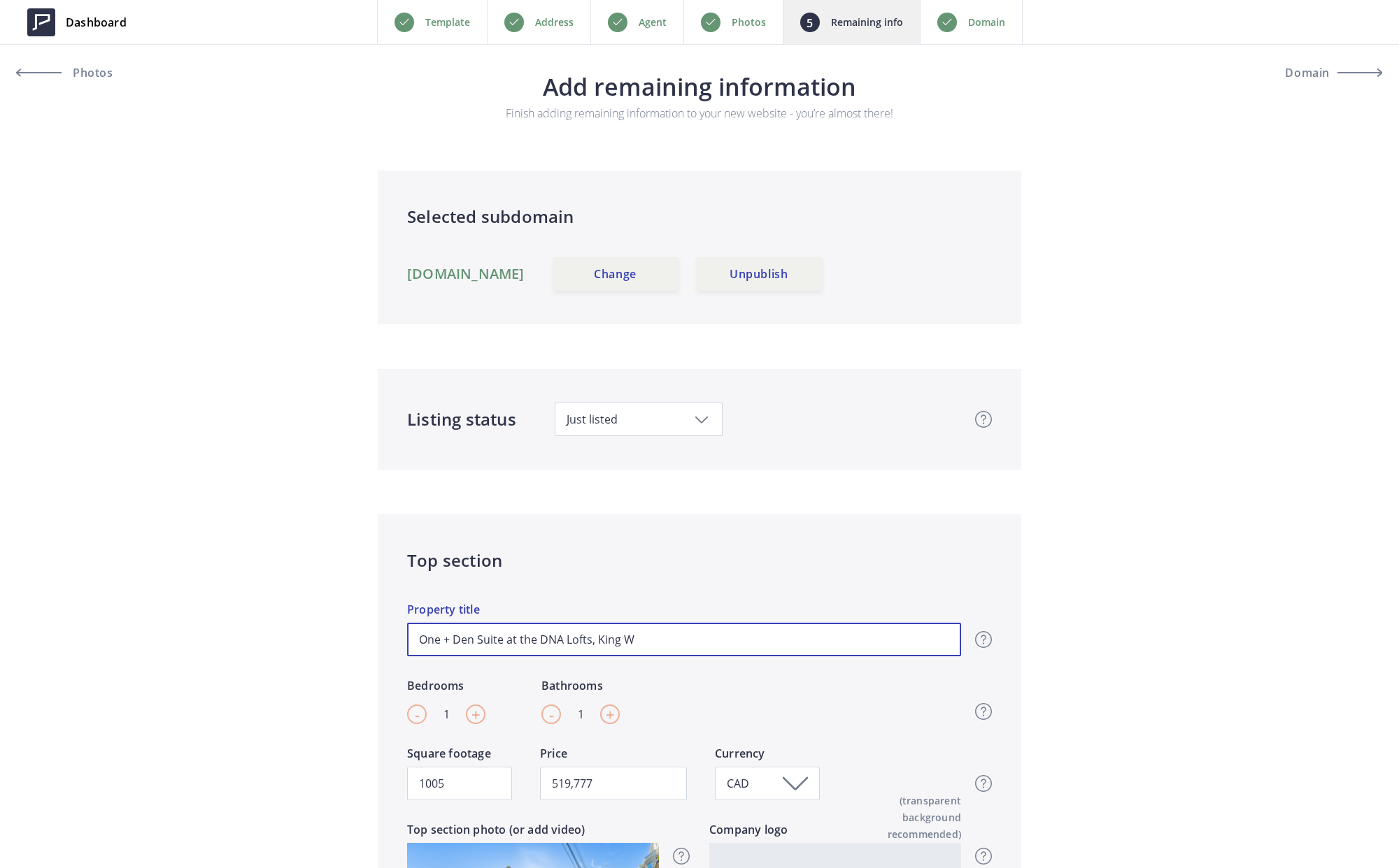
type input "519,777"
type input "One + Den Suite at the DNA Lofts, King Wes"
type input "519,777"
type input "One + Den Suite at the DNA Lofts, King West"
type input "519,777"
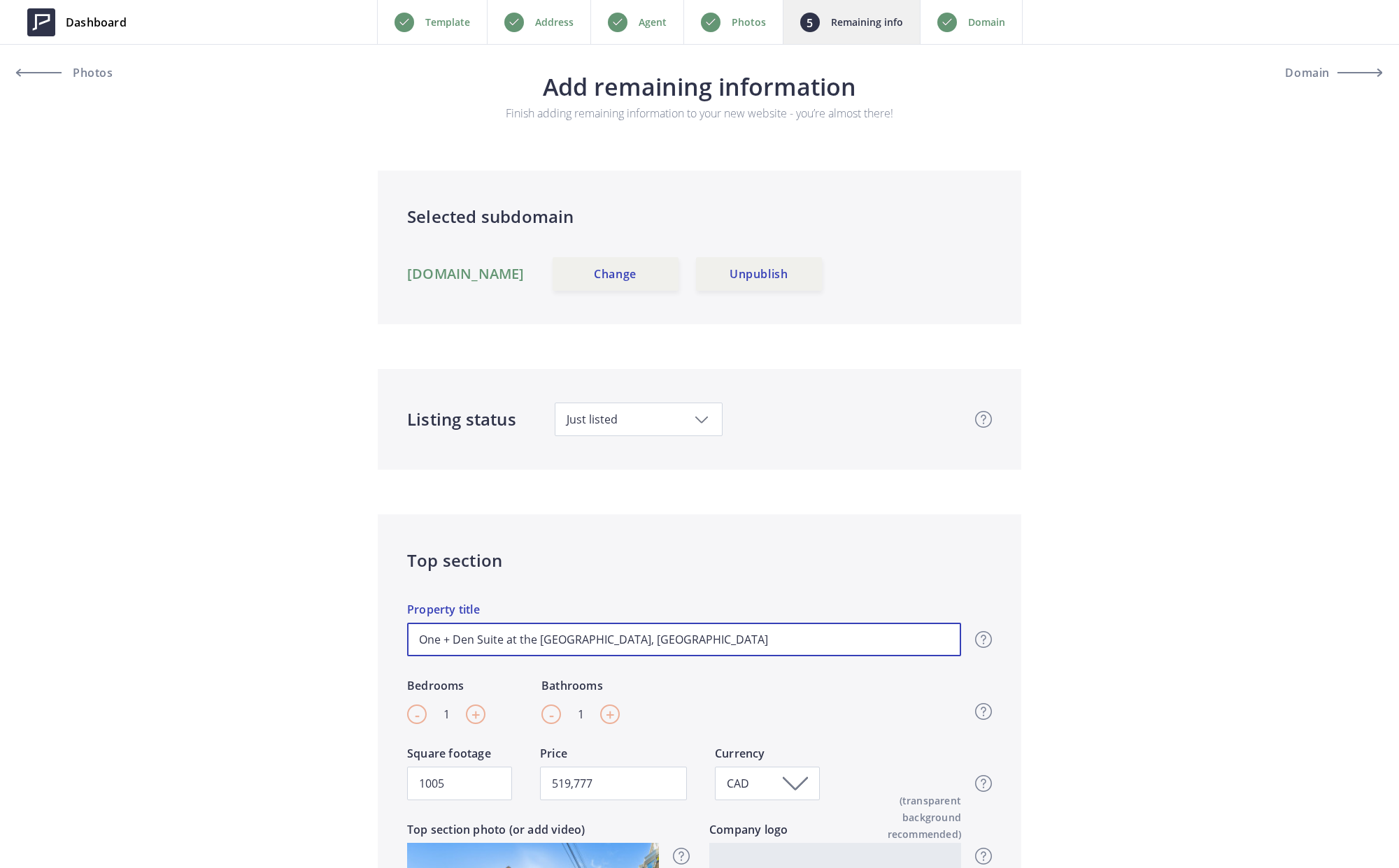
type input "One + Den Suite at the DNA Lofts, King West"
type input "519,777"
type input "One + Den Suite at the DNA Lofts, King West 👑"
type input "519,777"
type input "One + Den Suite at the DNA Lofts, King West 👑"
